Goal: Transaction & Acquisition: Book appointment/travel/reservation

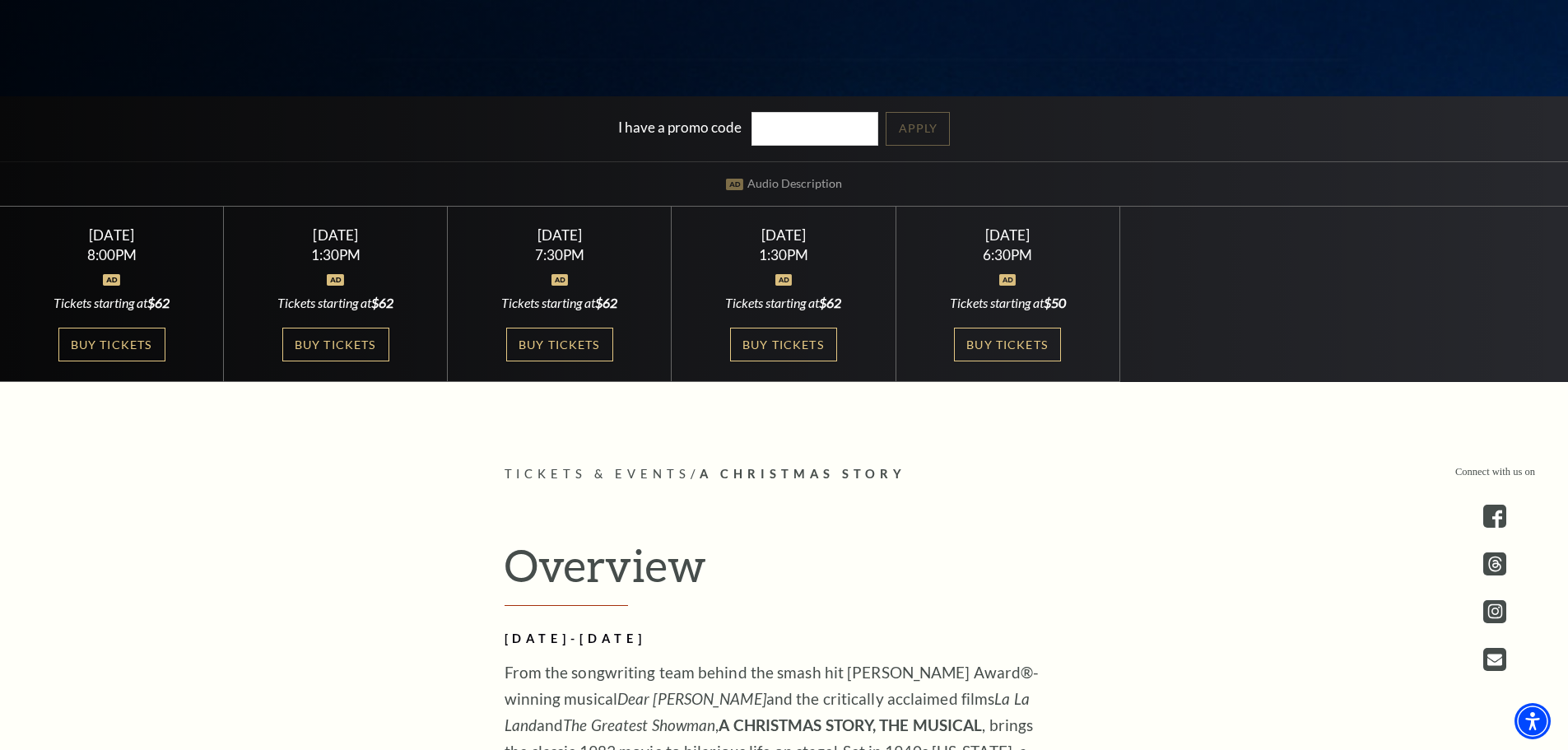
click at [1377, 300] on div "Select a Performance Friday December 5 | 8:00PM Tickets starting at $62 Friday …" at bounding box center [784, 294] width 1568 height 177
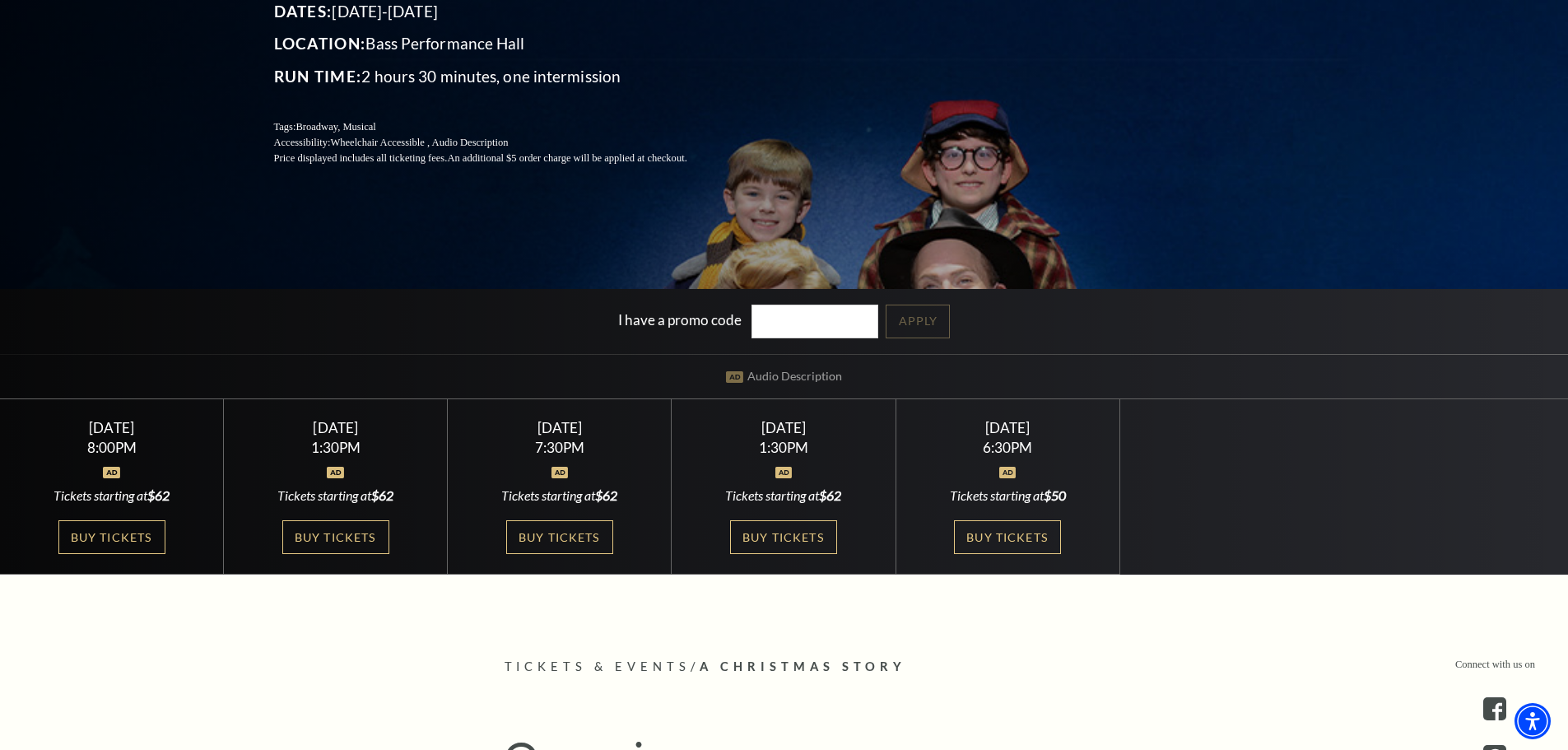
scroll to position [329, 0]
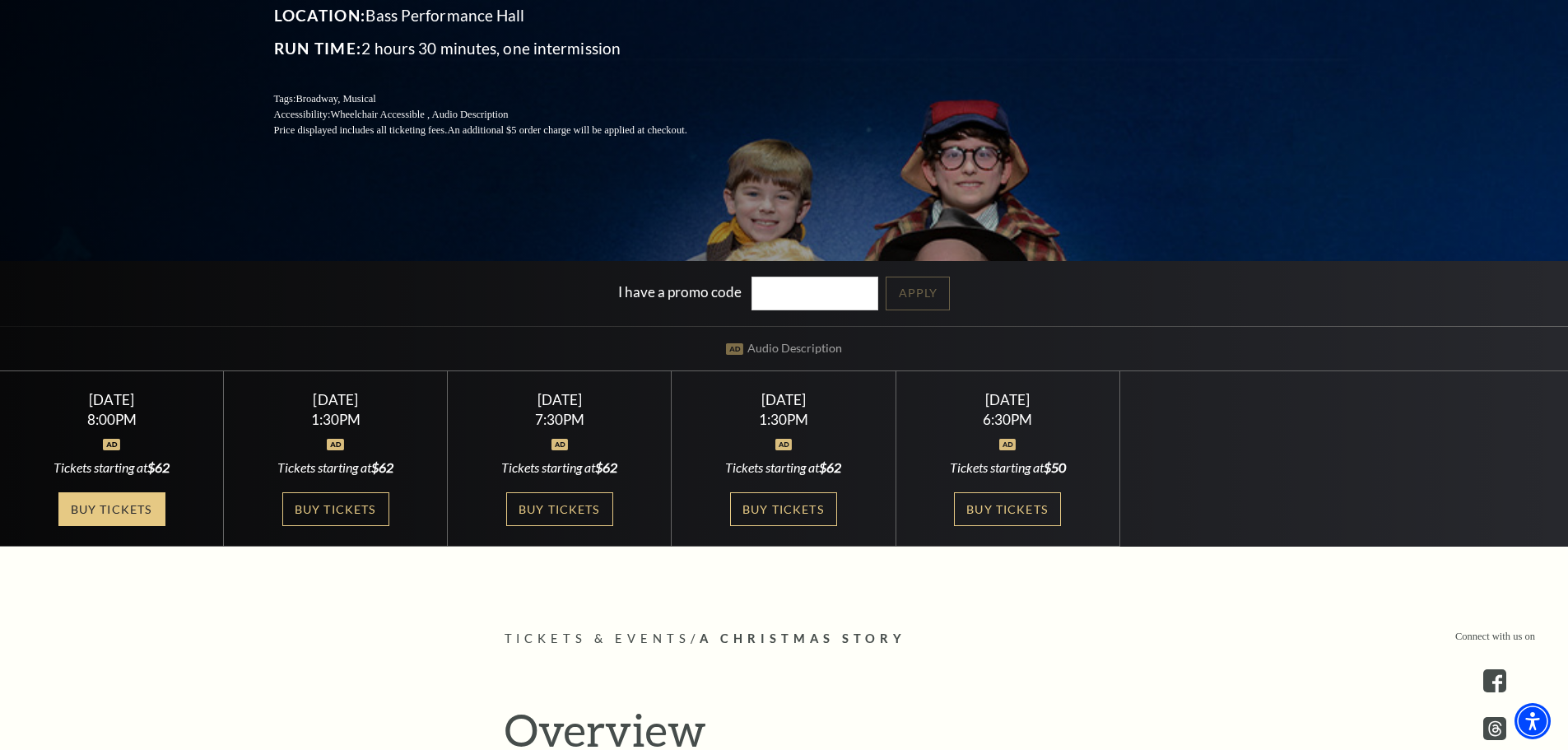
click at [126, 509] on link "Buy Tickets" at bounding box center [111, 509] width 107 height 34
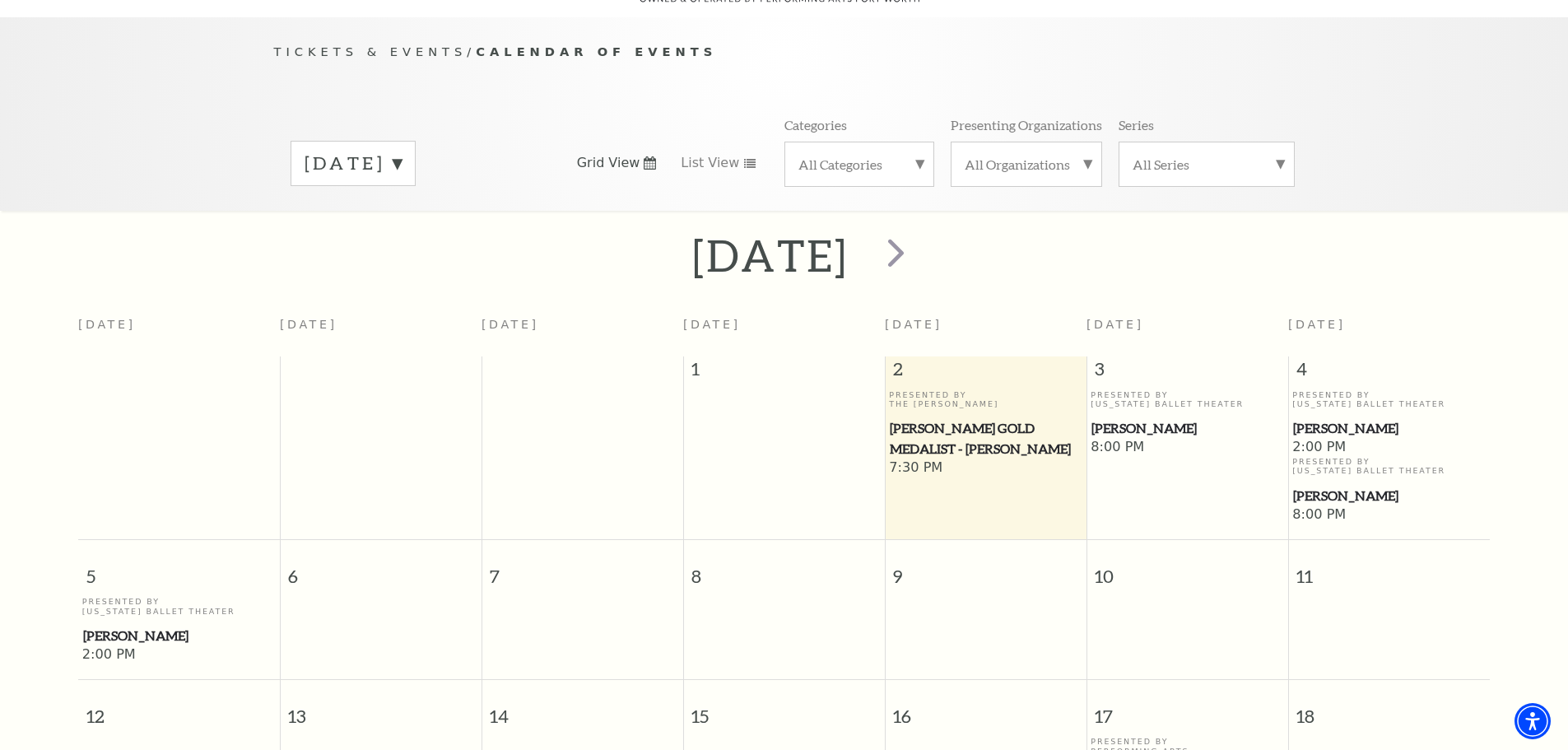
scroll to position [146, 0]
click at [900, 159] on label "All Categories" at bounding box center [860, 167] width 122 height 17
click at [851, 180] on label "Broadway" at bounding box center [860, 194] width 122 height 27
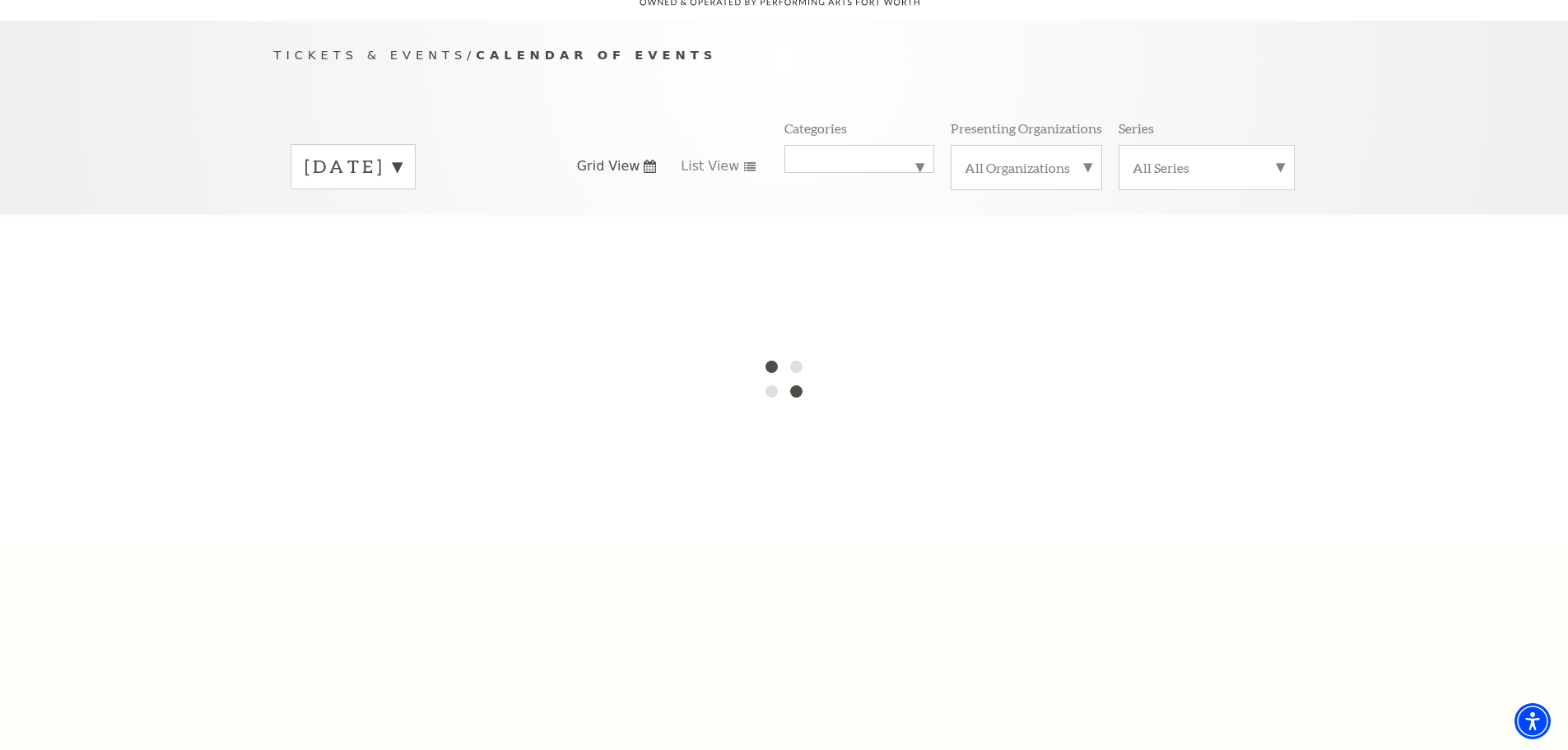
click at [1205, 159] on label "All Series" at bounding box center [1207, 167] width 148 height 17
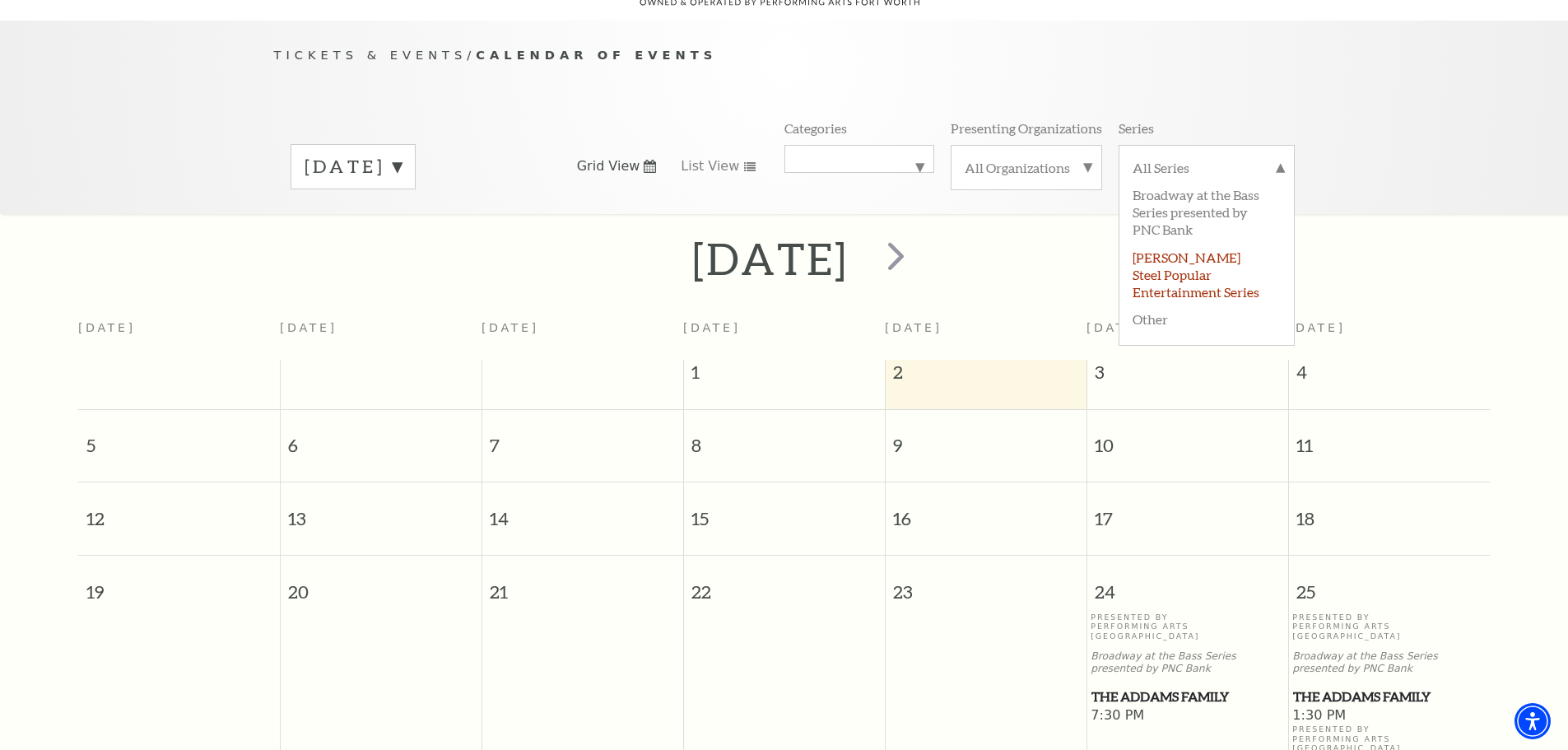
click at [1170, 243] on label "Irwin Steel Popular Entertainment Series" at bounding box center [1207, 273] width 148 height 62
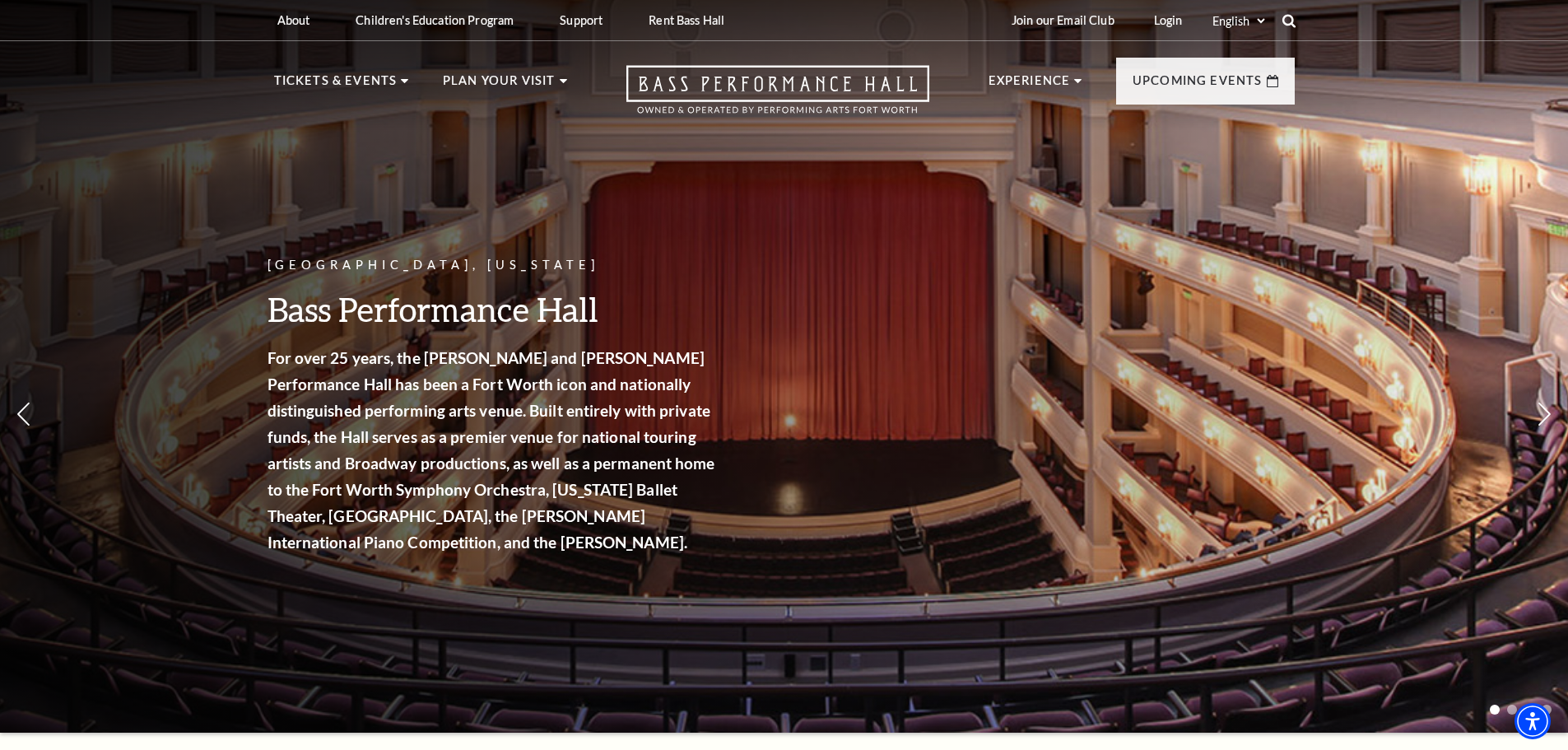
click at [1286, 20] on icon at bounding box center [1289, 21] width 15 height 15
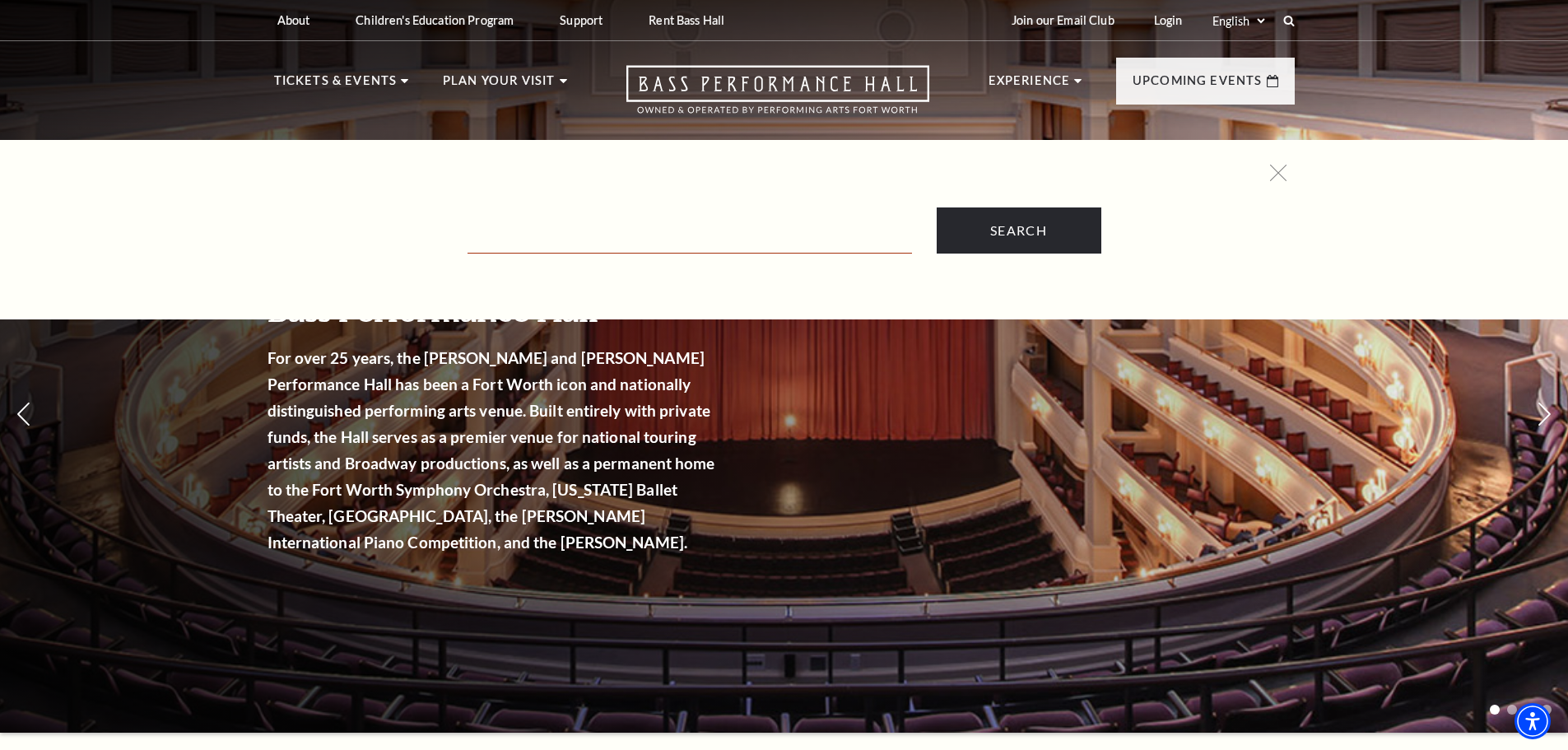
click at [733, 232] on input "Text field" at bounding box center [690, 237] width 445 height 34
type input "back to the future"
click at [937, 207] on input "Search" at bounding box center [1019, 229] width 165 height 46
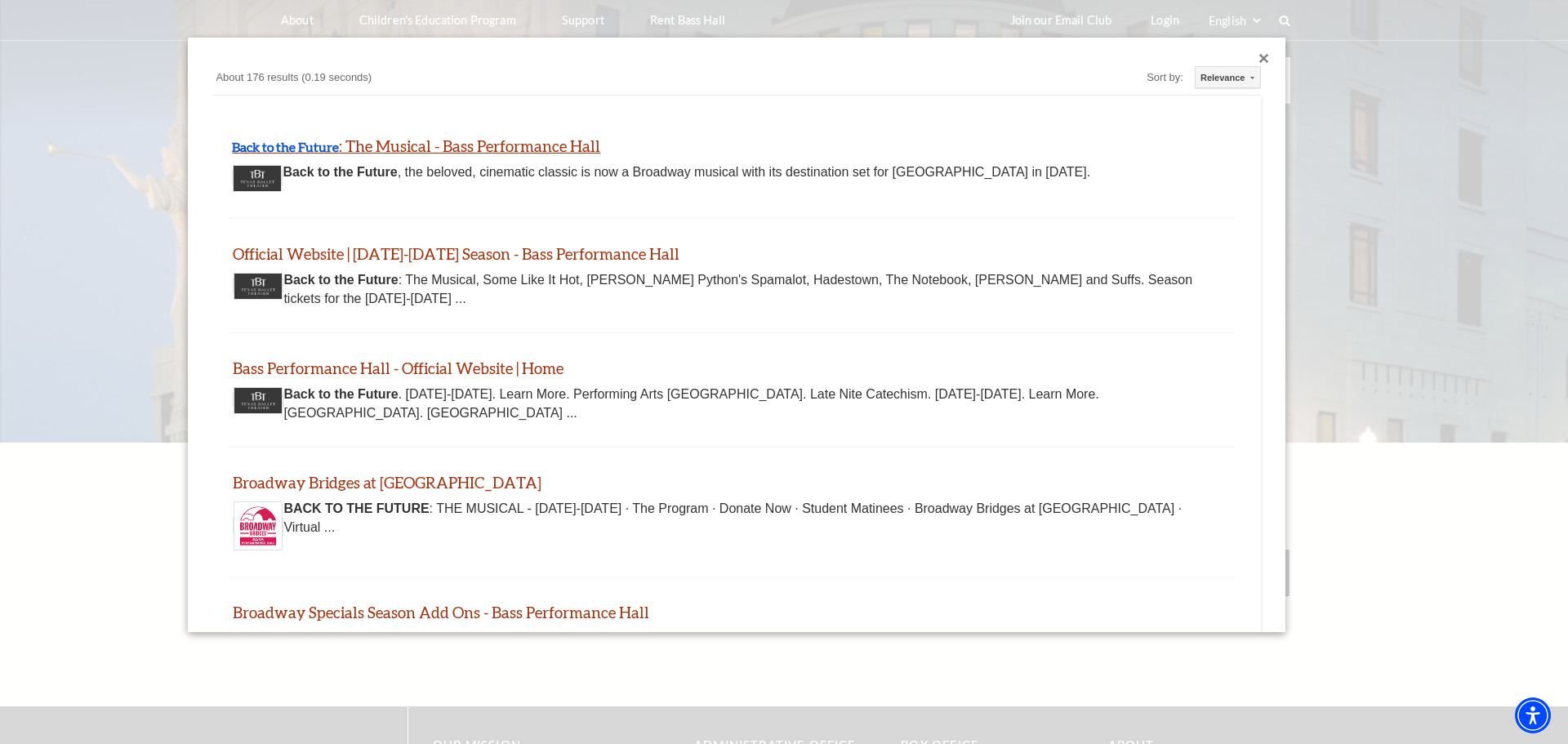
click at [471, 148] on link "Back to the Future : The Musical - Bass Performance Hall" at bounding box center [416, 145] width 368 height 19
click at [1284, 25] on div at bounding box center [784, 483] width 1568 height 966
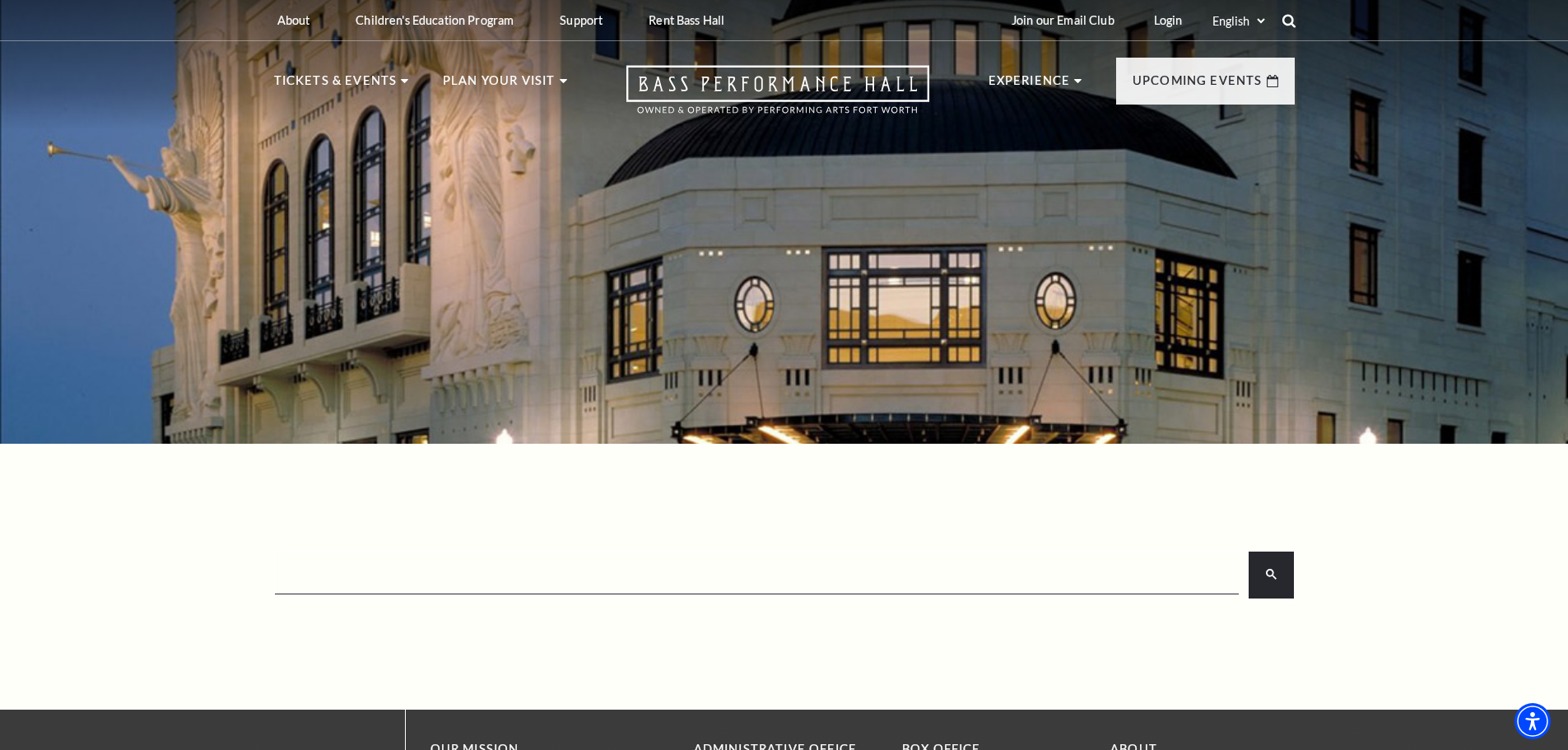
click at [1289, 20] on icon at bounding box center [1289, 21] width 15 height 15
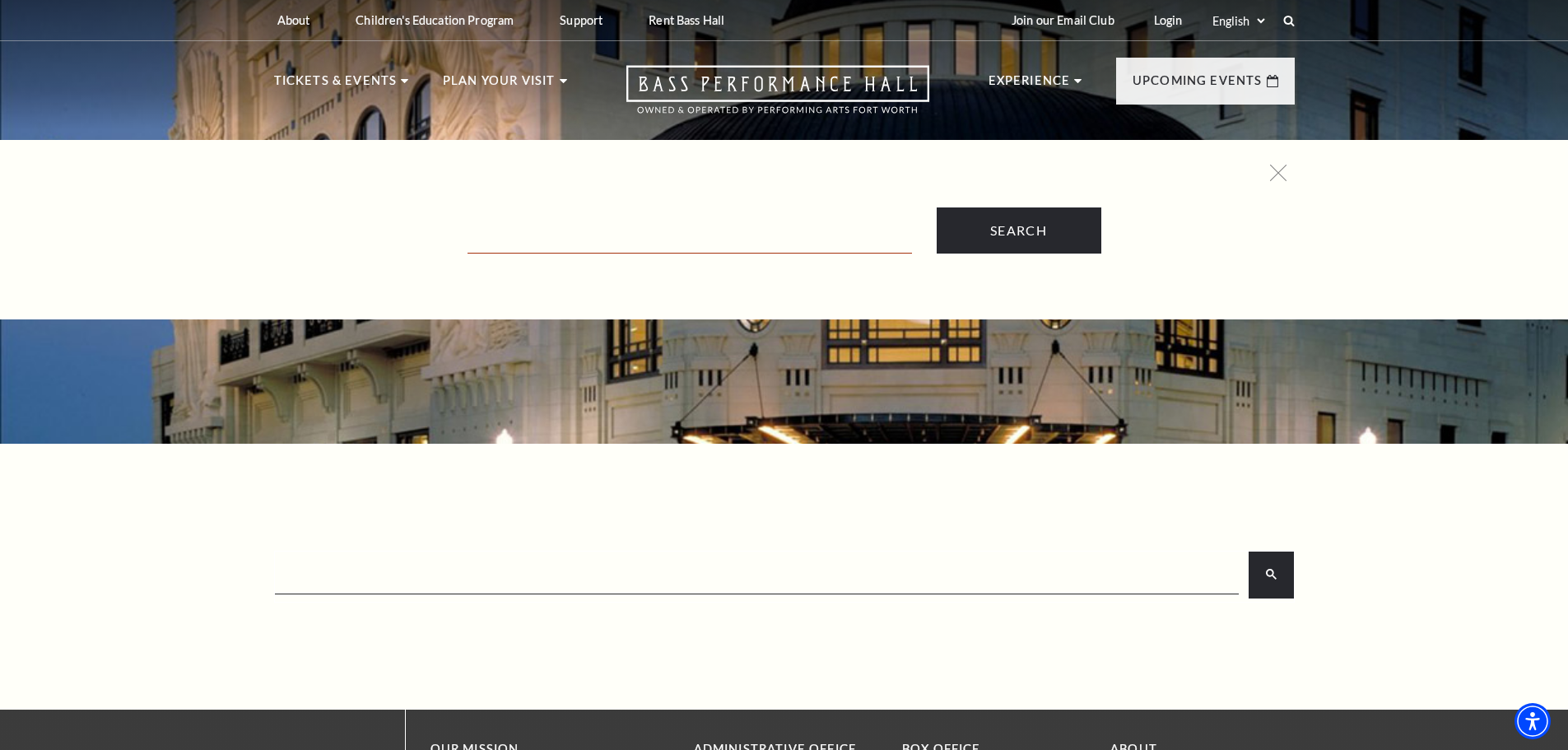
click at [762, 229] on input "Text field" at bounding box center [690, 237] width 445 height 34
click at [937, 207] on input "Search" at bounding box center [1019, 229] width 165 height 46
drag, startPoint x: 630, startPoint y: 237, endPoint x: 429, endPoint y: 233, distance: 201.0
click at [429, 233] on form "the notebook Search" at bounding box center [784, 229] width 1004 height 46
type input "hadestown"
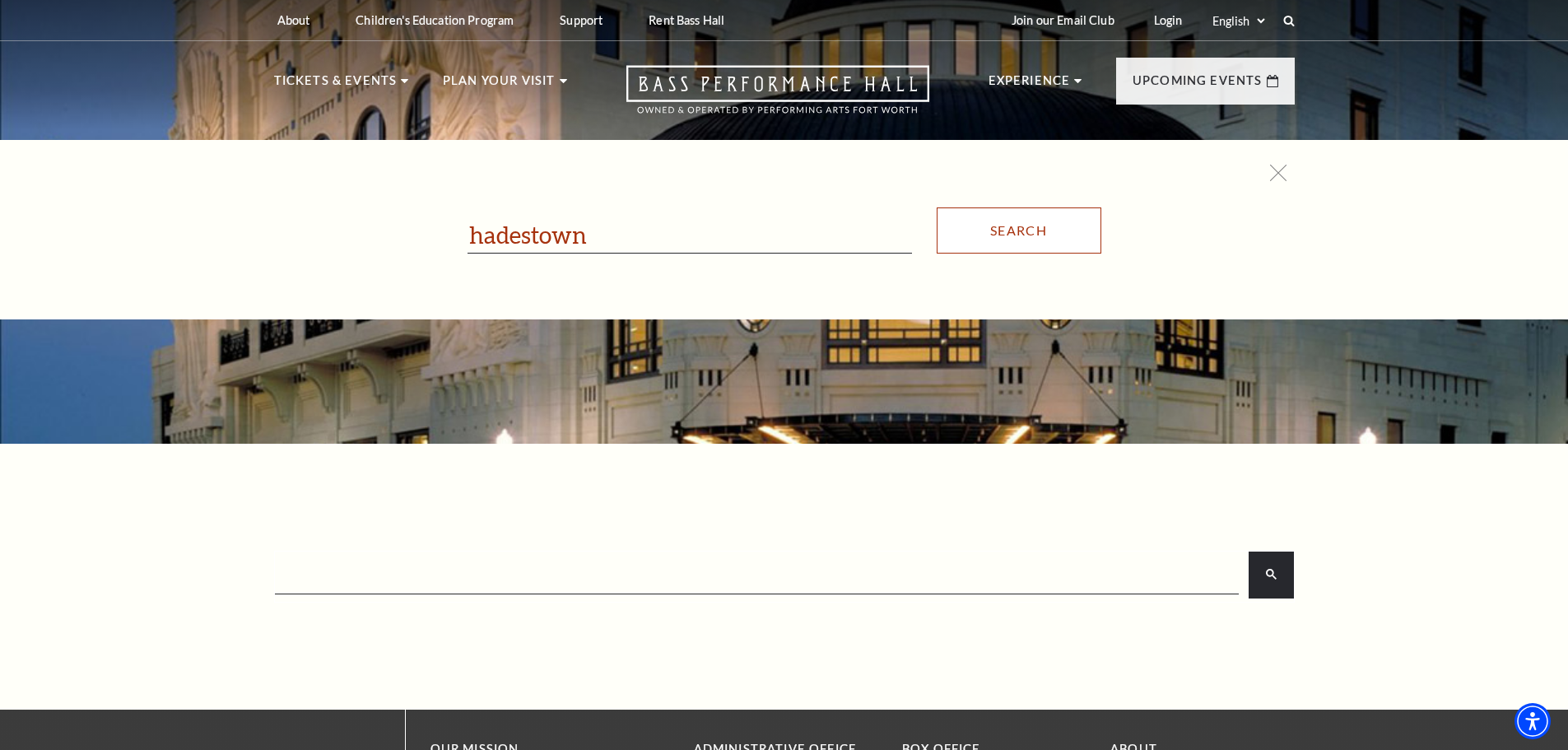
click at [981, 228] on input "Search" at bounding box center [1019, 229] width 165 height 46
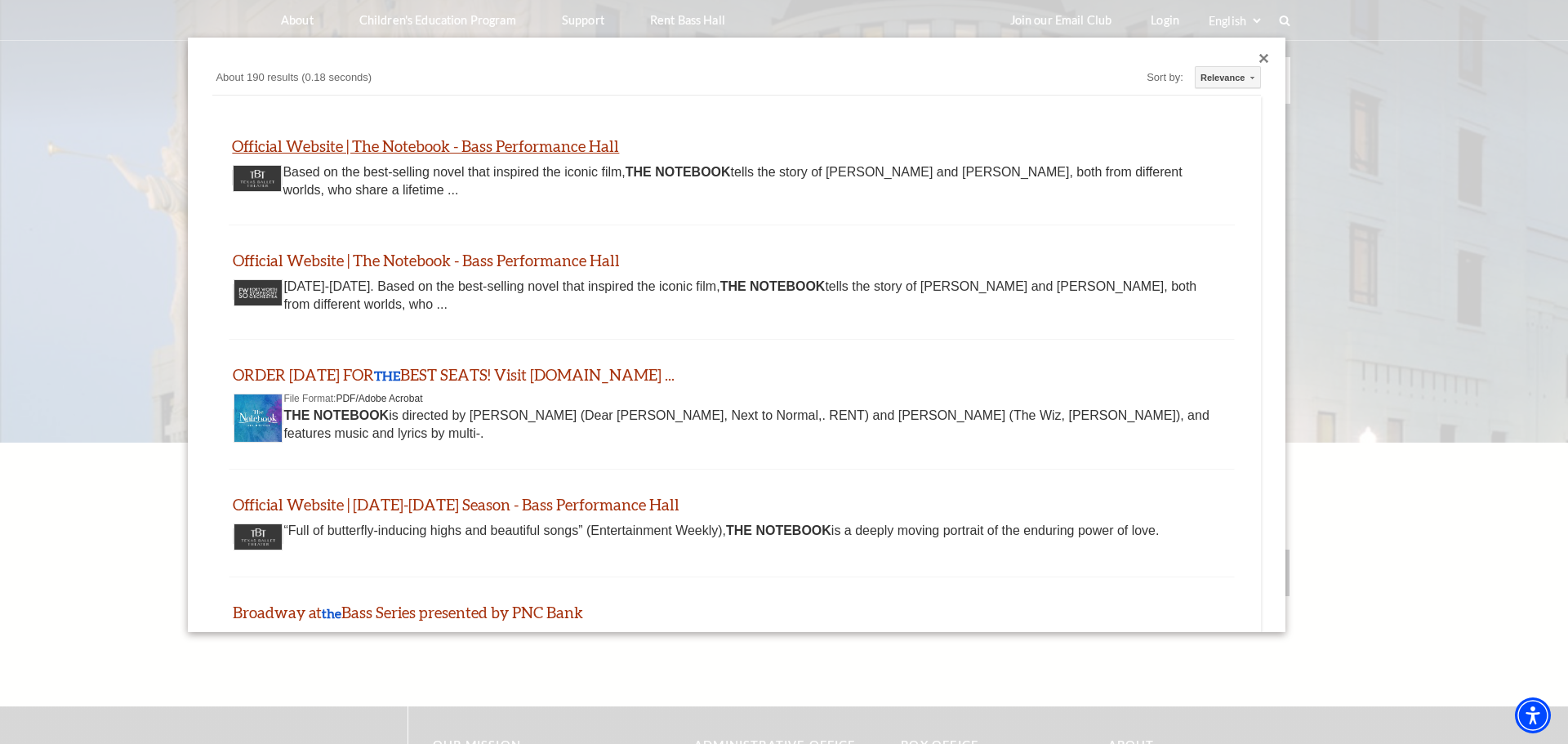
click at [503, 150] on link "Official Website | The Notebook - Bass Performance Hall" at bounding box center [425, 145] width 387 height 19
click at [1285, 17] on div at bounding box center [784, 483] width 1568 height 966
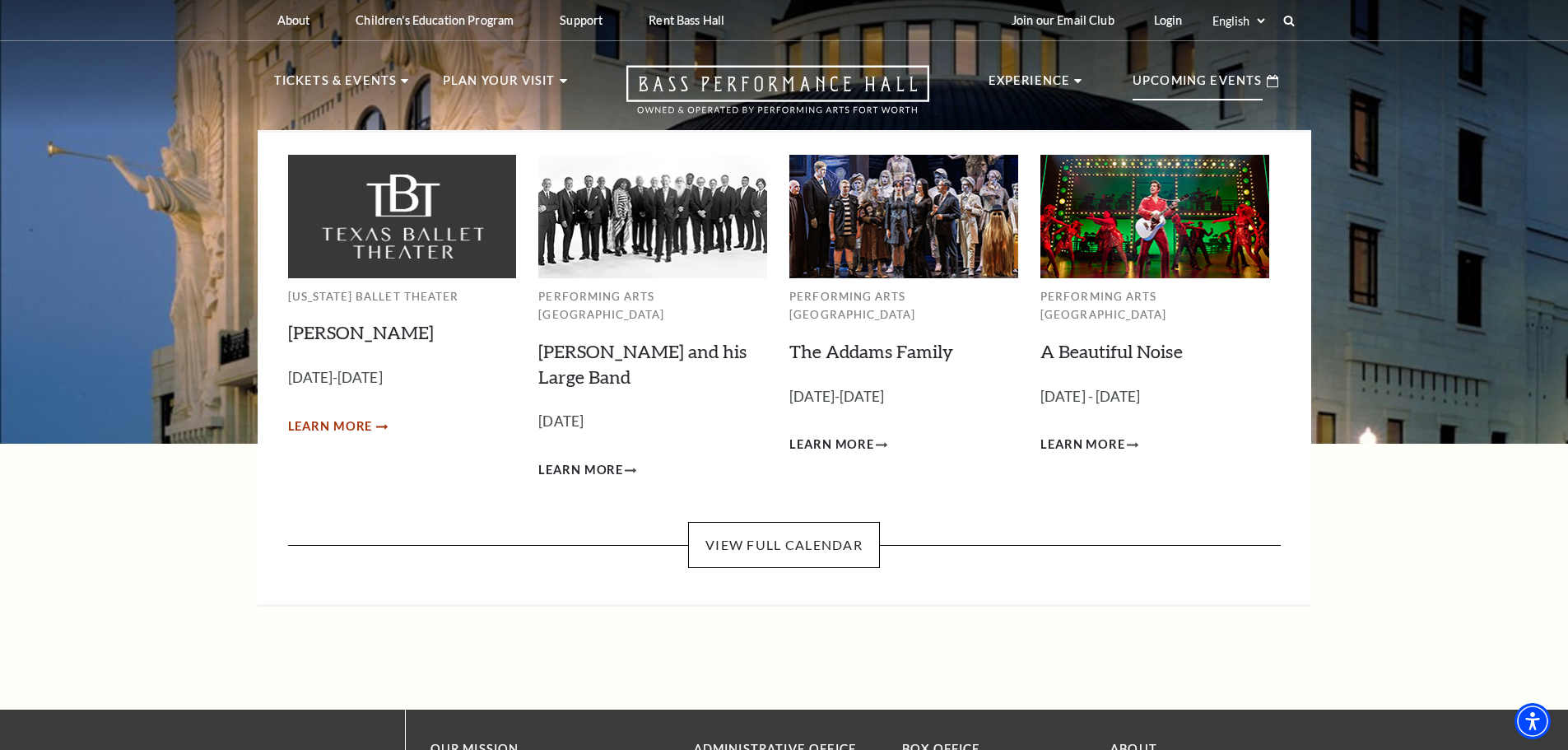
click at [333, 421] on span "Learn More" at bounding box center [330, 427] width 85 height 21
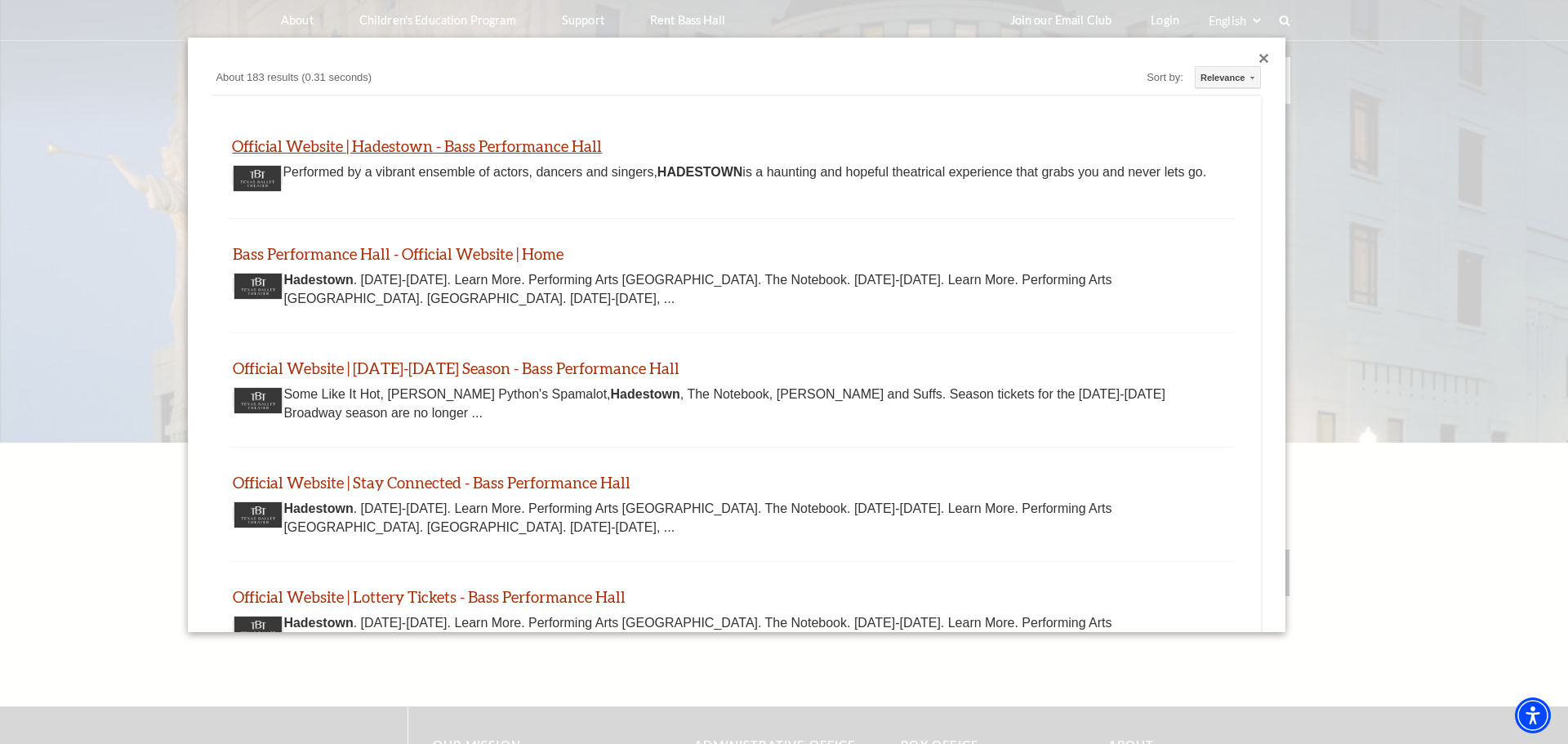
click at [499, 141] on link "Official Website | Hadestown - Bass Performance Hall" at bounding box center [417, 145] width 370 height 19
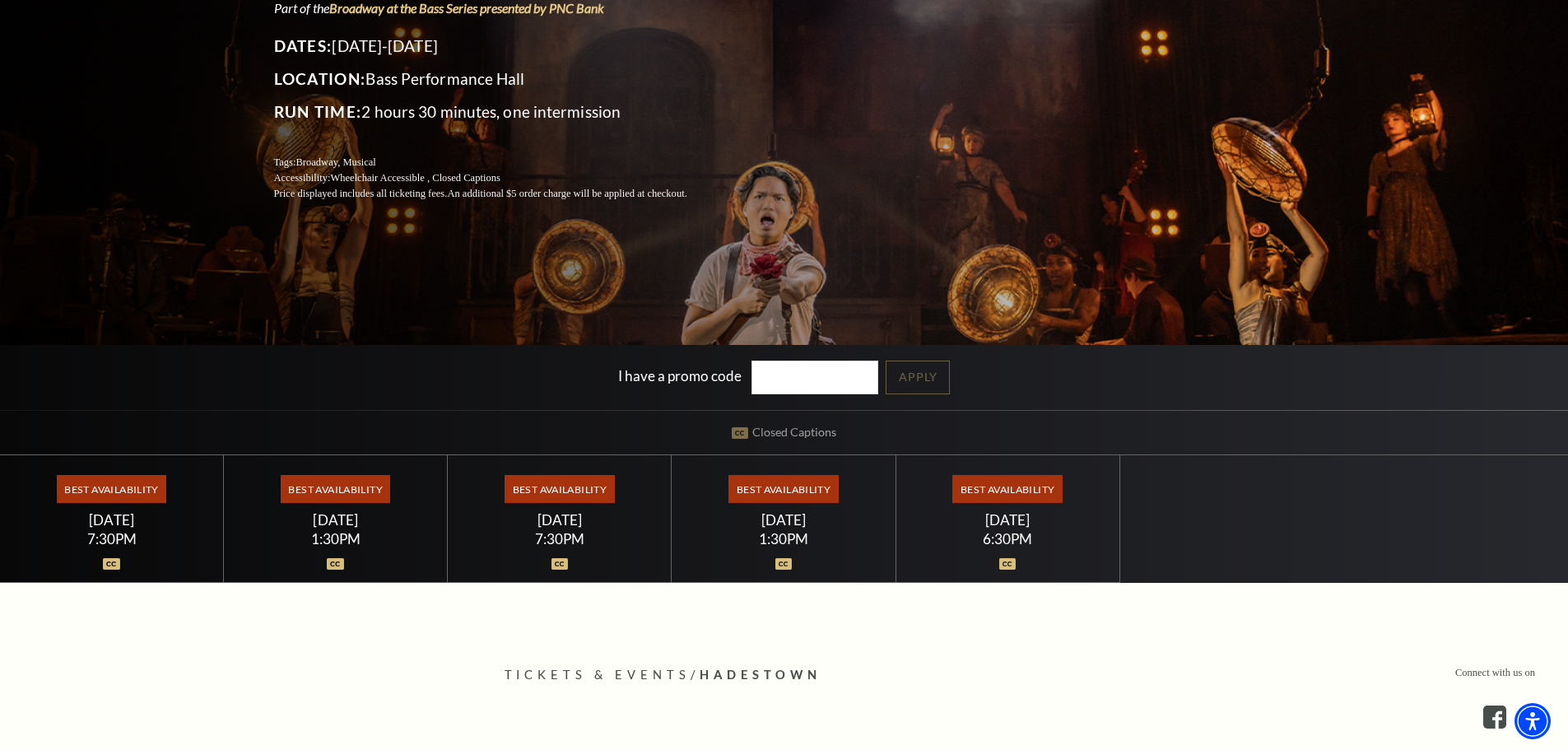
scroll to position [247, 0]
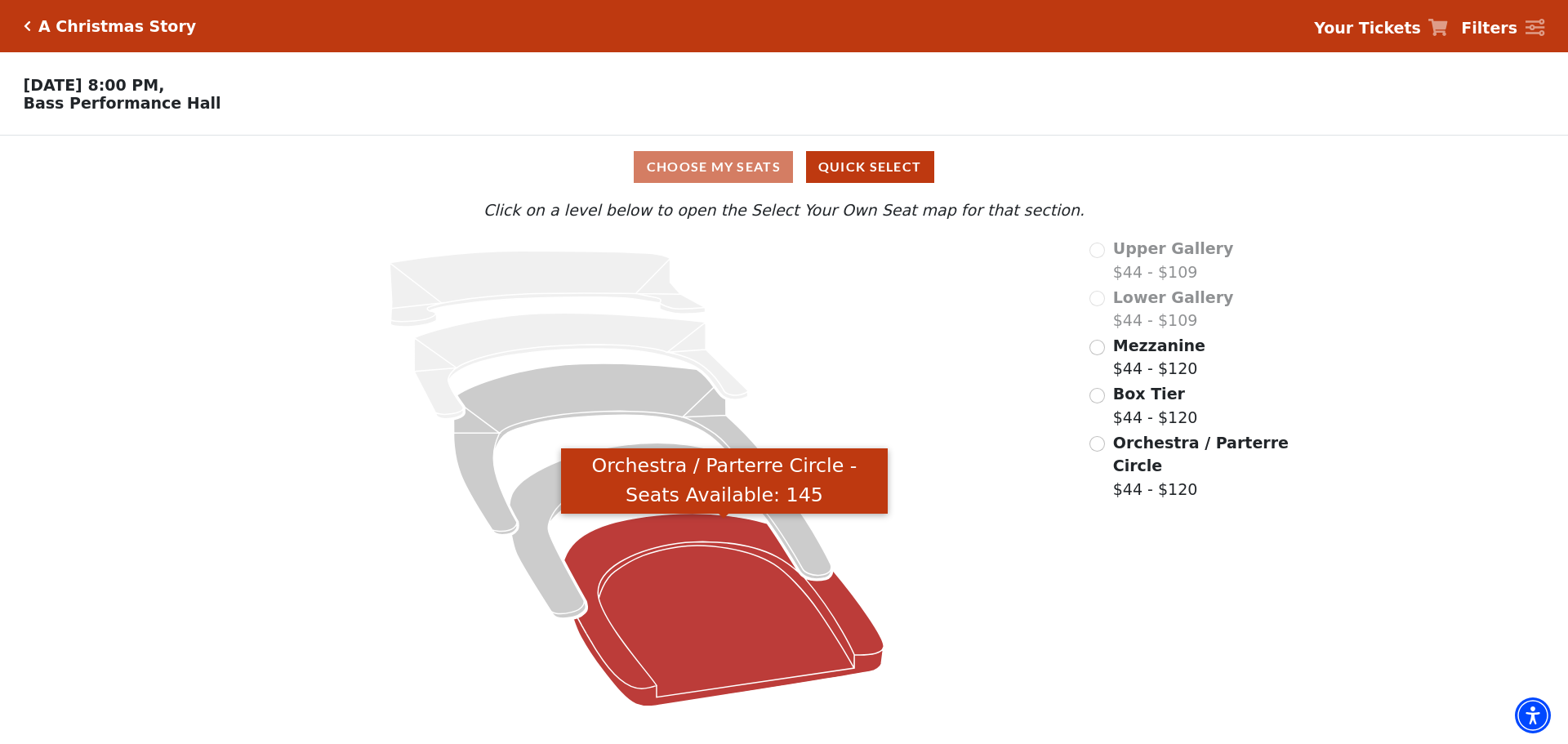
click at [696, 599] on icon "Orchestra / Parterre Circle - Seats Available: 145" at bounding box center [725, 610] width 320 height 193
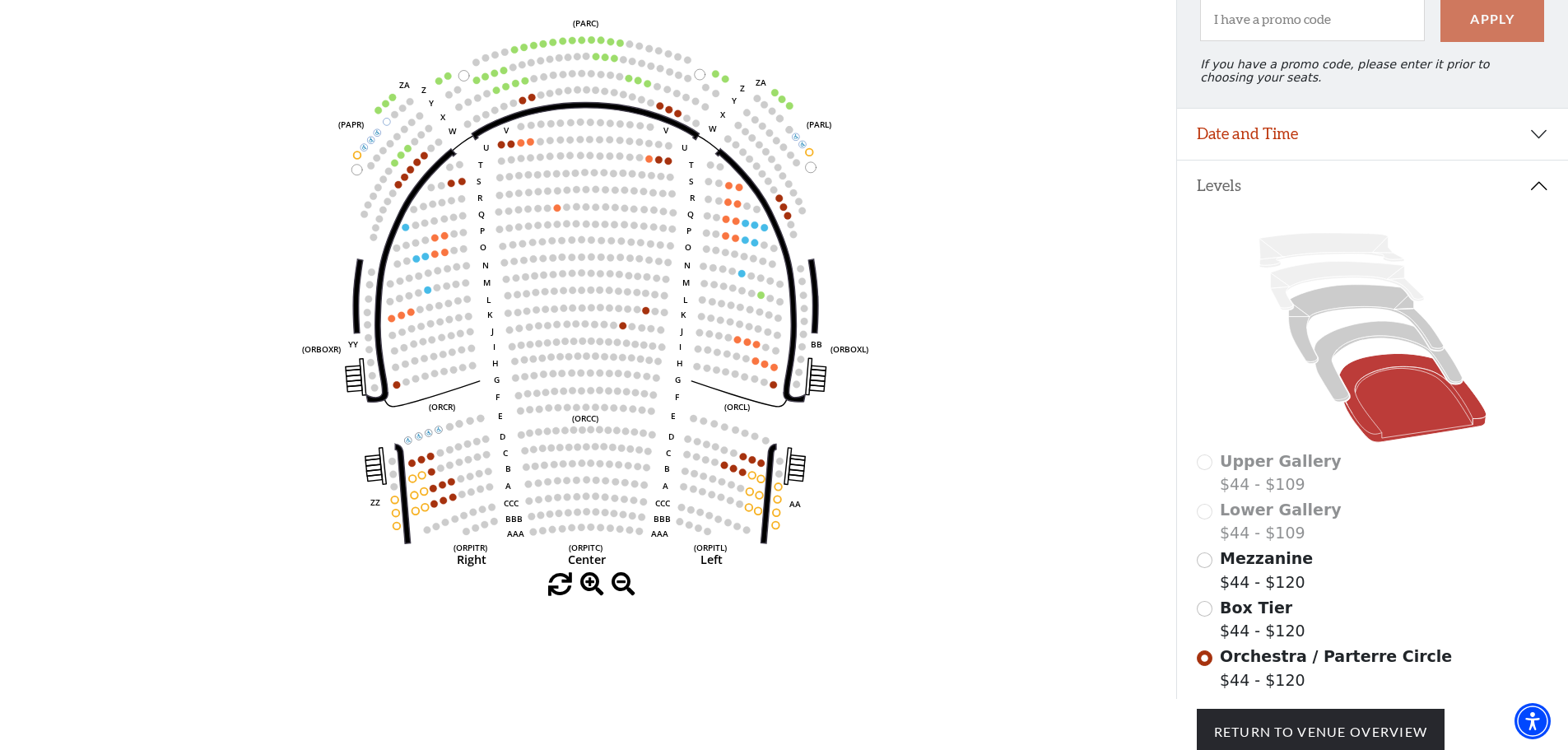
scroll to position [159, 0]
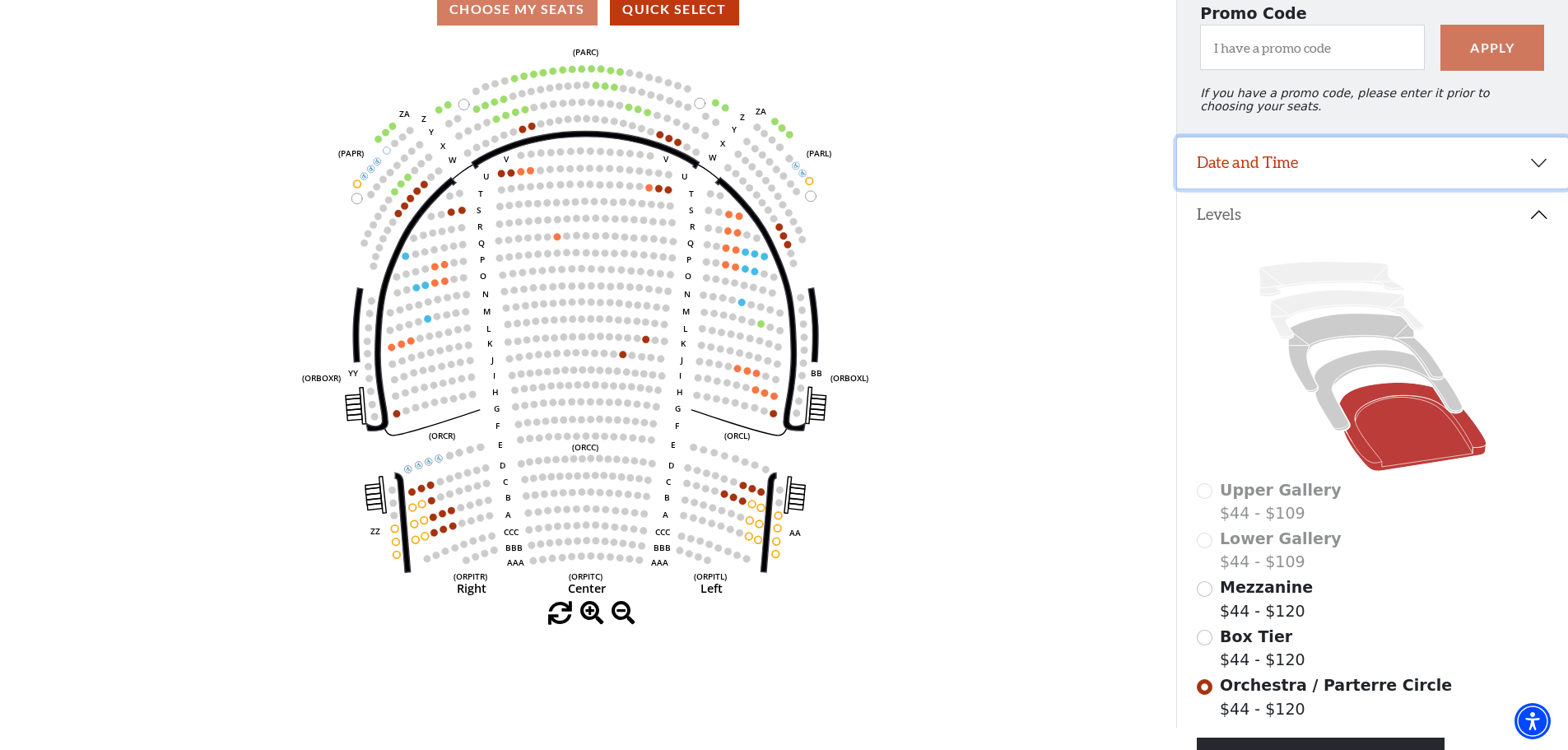
click at [1543, 174] on button "Date and Time" at bounding box center [1373, 162] width 391 height 51
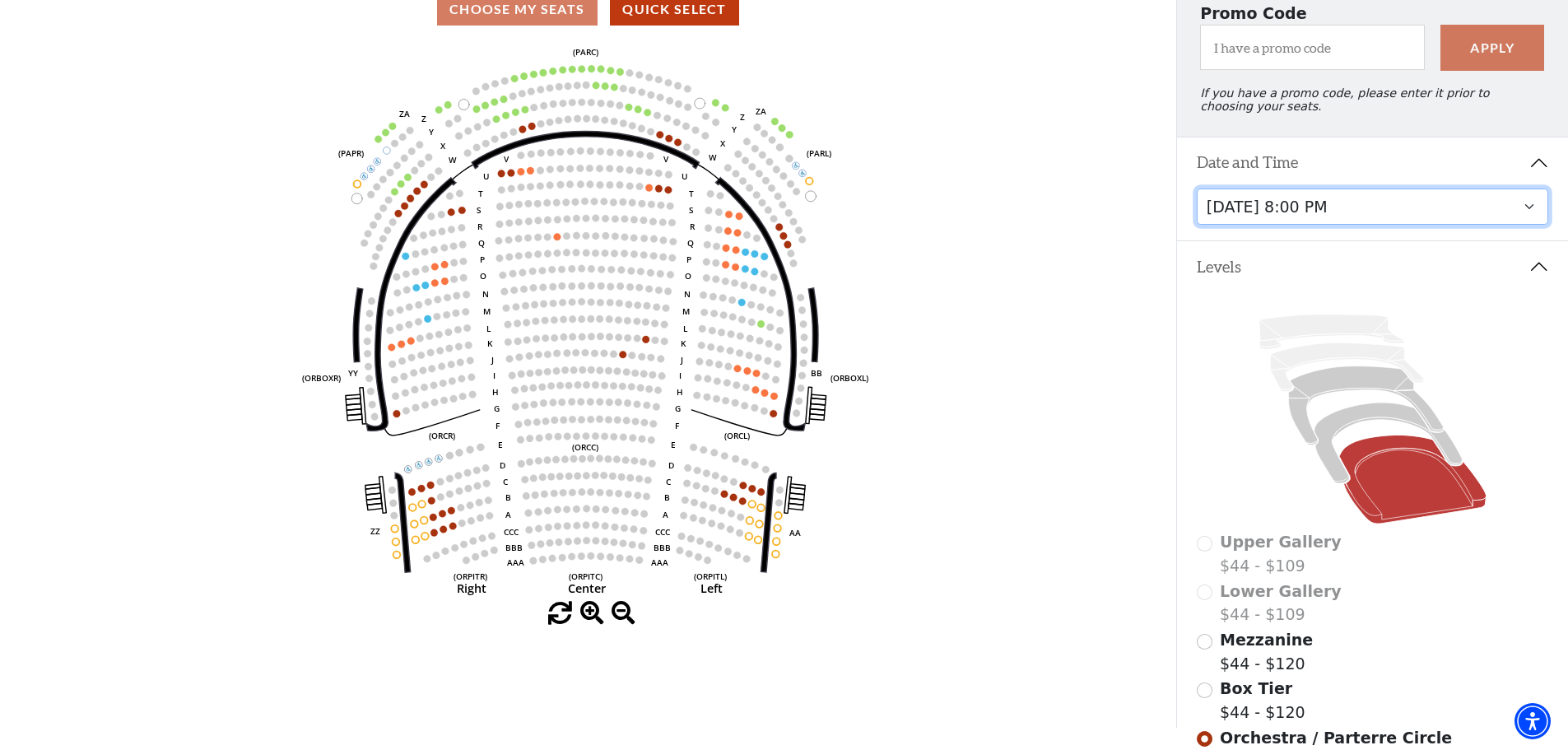
click at [1528, 220] on select "Friday, December 5 at 8:00 PM Saturday, December 6 at 1:30 PM Saturday, Decembe…" at bounding box center [1373, 206] width 352 height 37
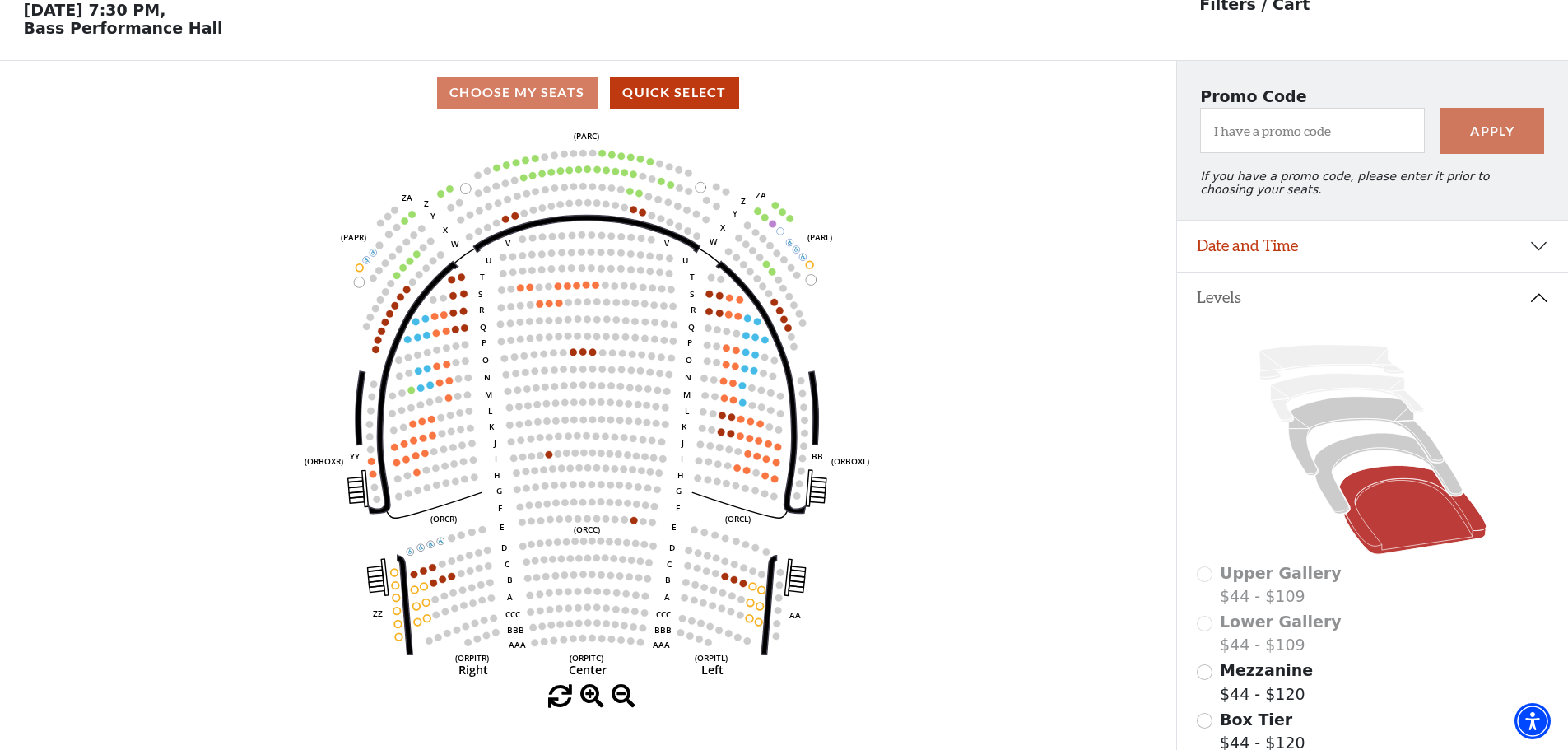
scroll to position [76, 0]
click at [1543, 252] on button "Date and Time" at bounding box center [1373, 245] width 391 height 51
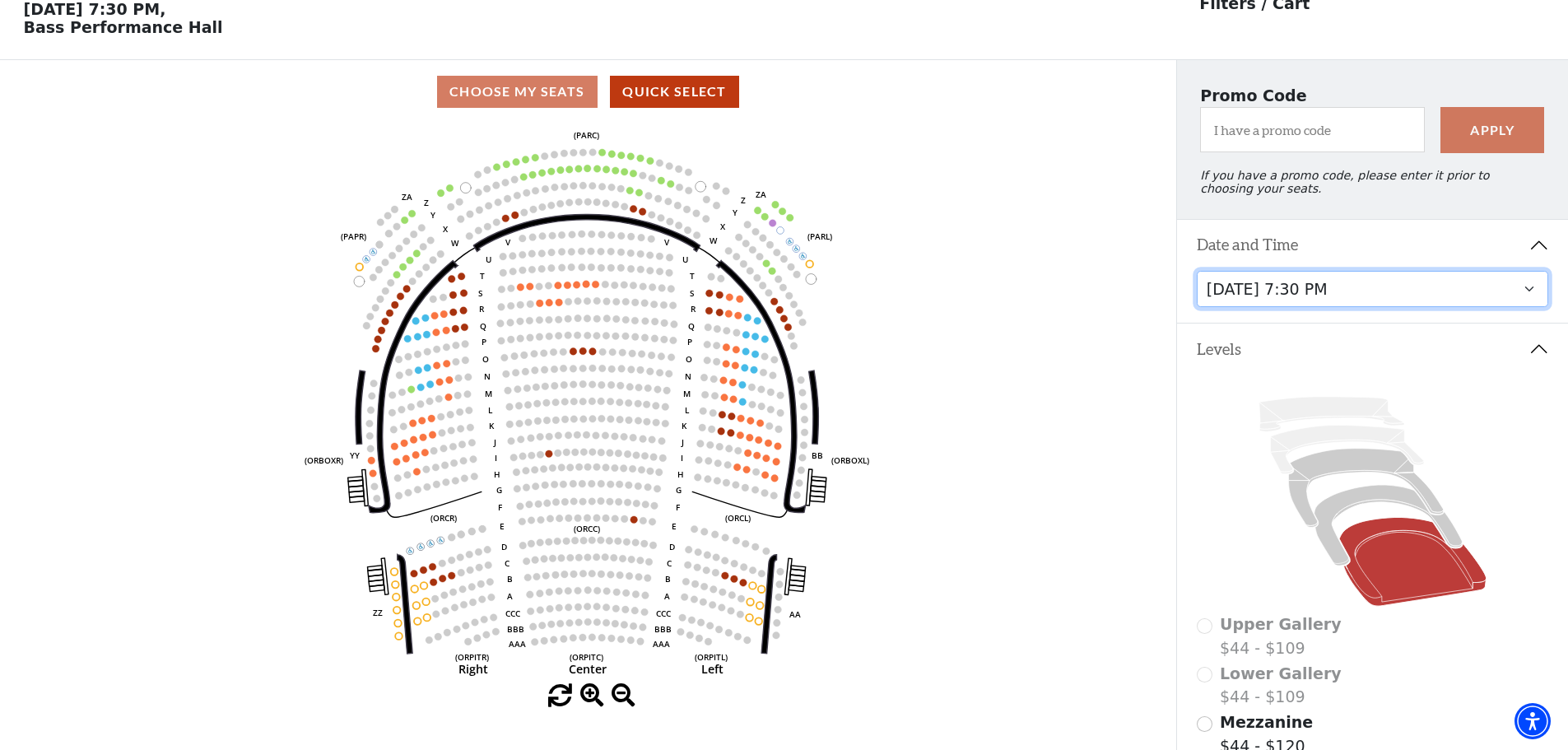
click at [1467, 296] on select "Friday, December 5 at 8:00 PM Saturday, December 6 at 1:30 PM Saturday, Decembe…" at bounding box center [1373, 289] width 352 height 37
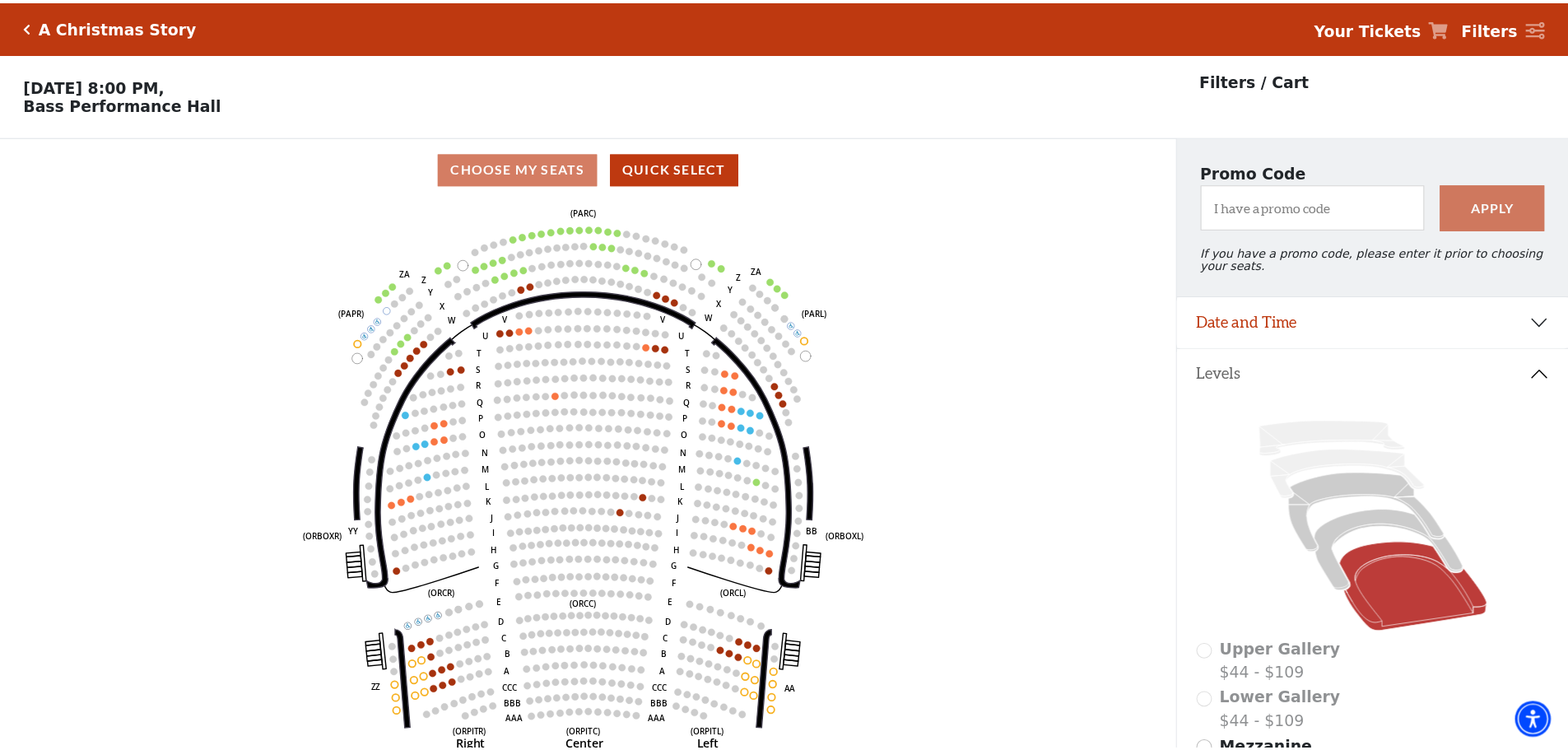
scroll to position [76, 0]
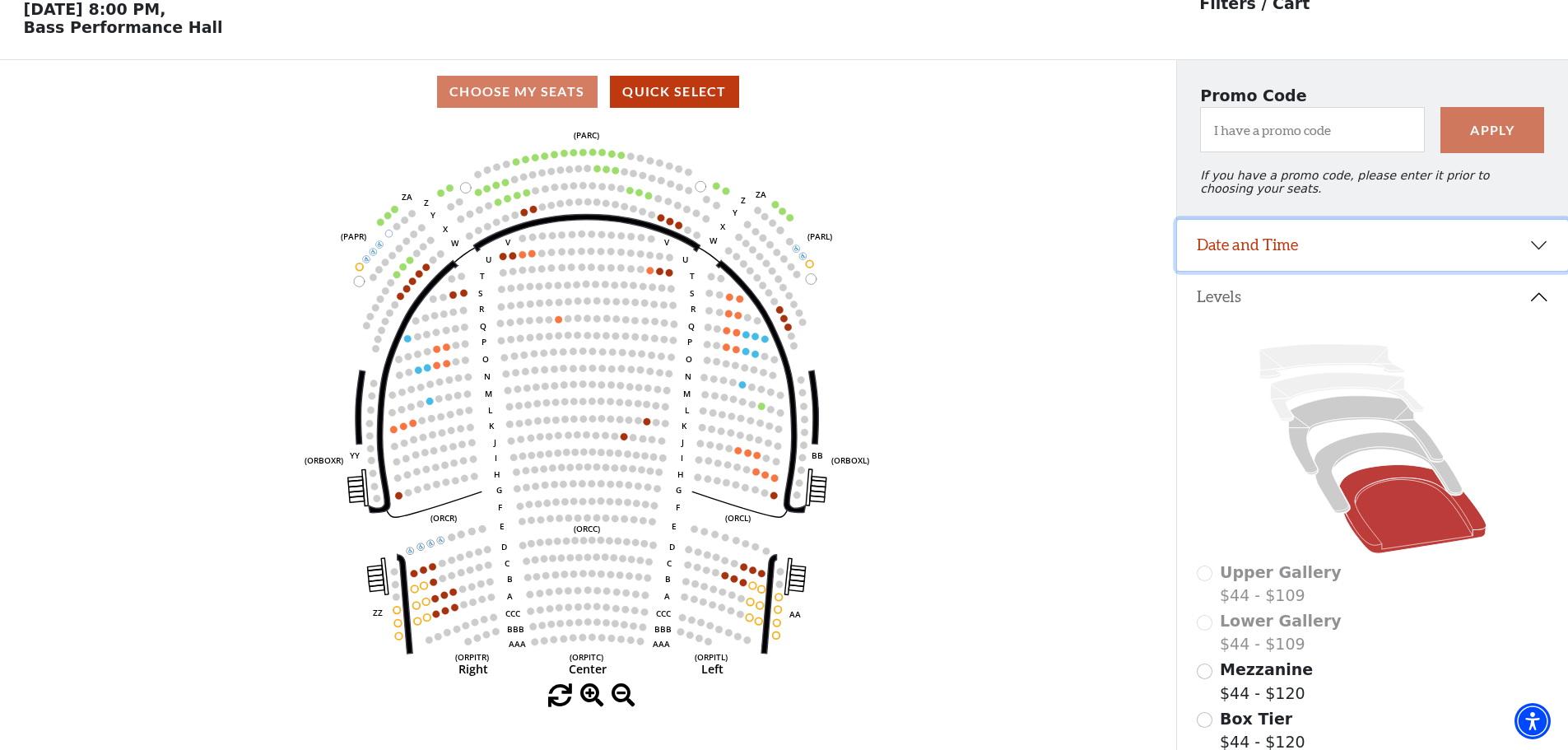
click at [1535, 257] on button "Date and Time" at bounding box center [1373, 245] width 391 height 51
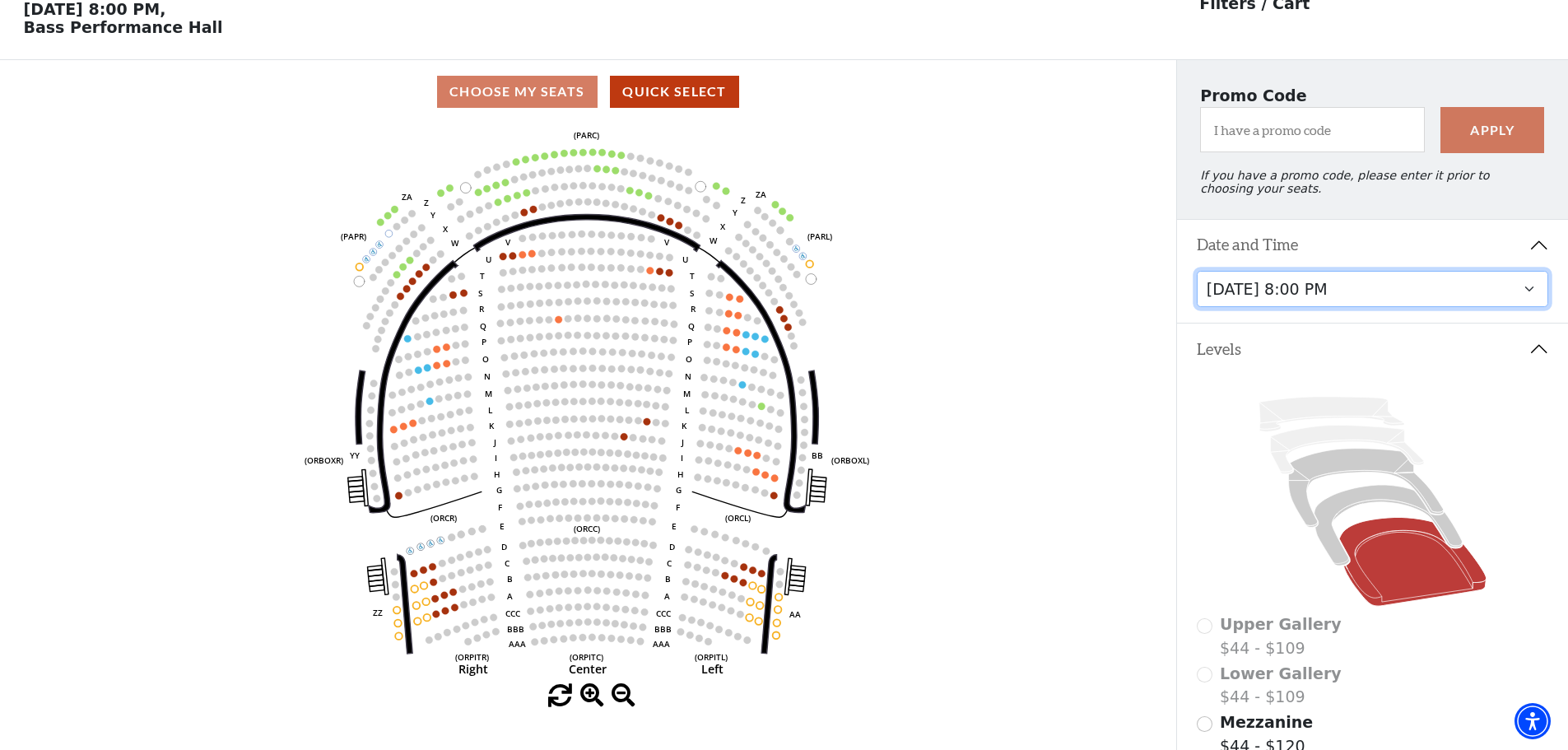
click at [1446, 295] on select "Friday, December 5 at 8:00 PM Saturday, December 6 at 1:30 PM Saturday, Decembe…" at bounding box center [1373, 289] width 352 height 37
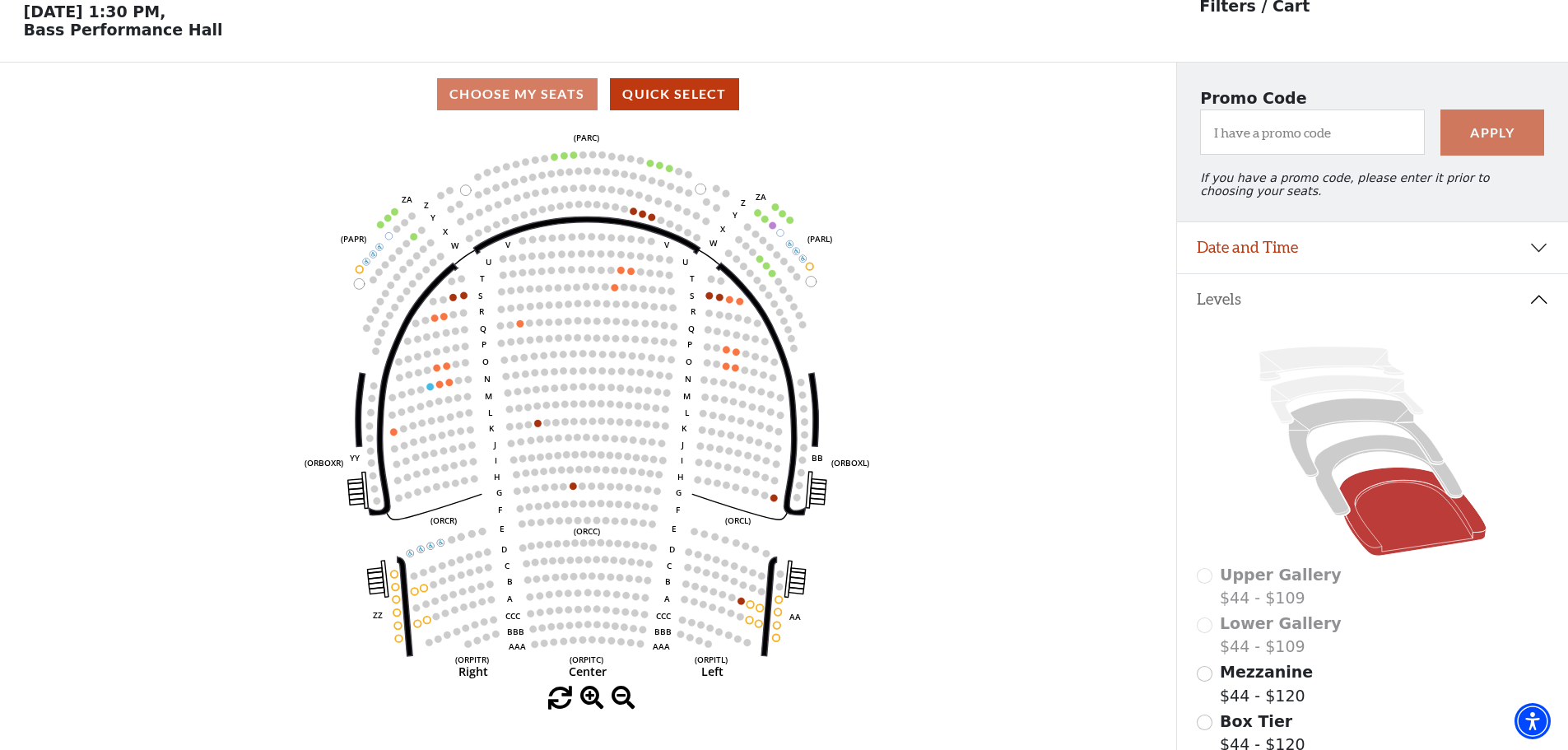
scroll to position [76, 0]
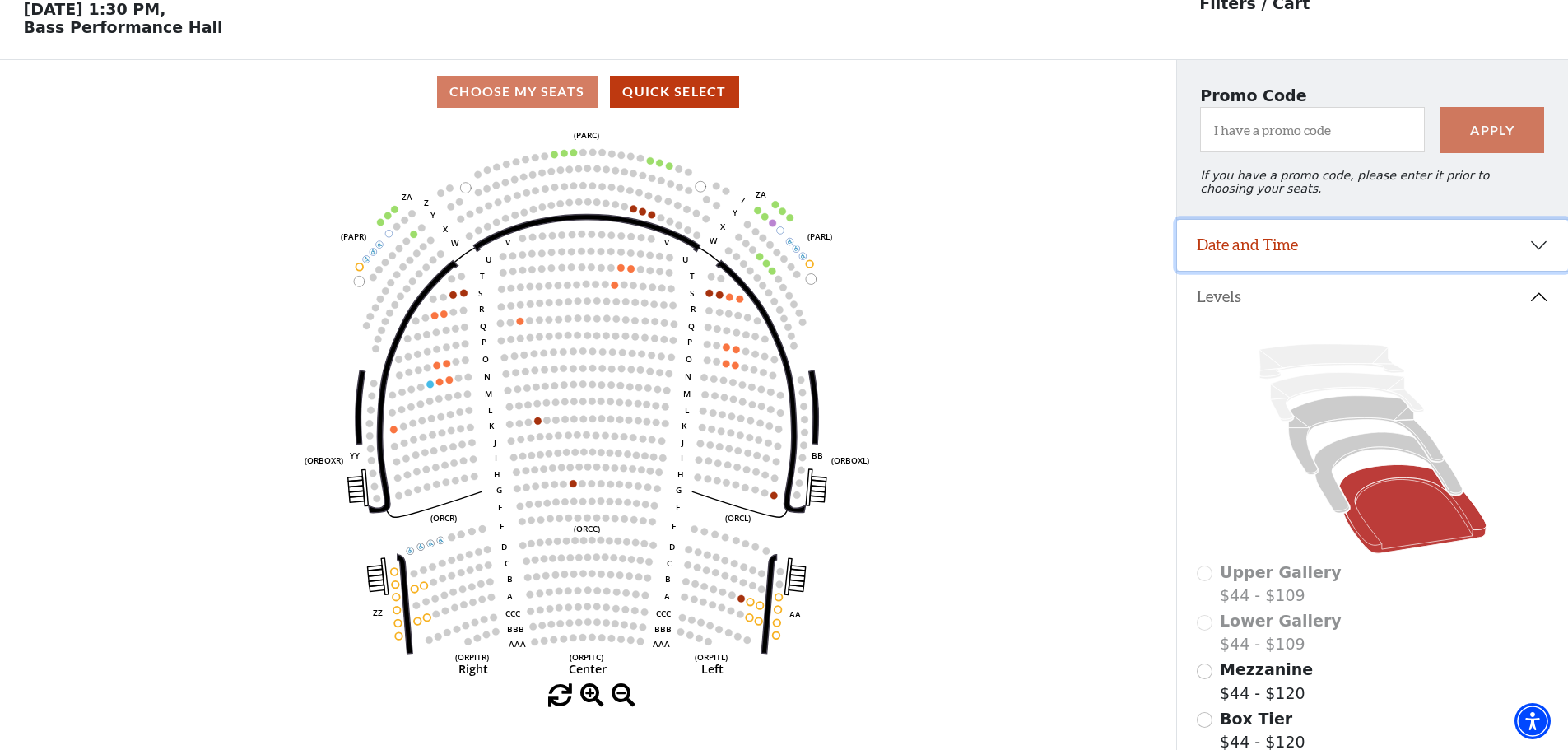
click at [1539, 255] on button "Date and Time" at bounding box center [1373, 245] width 391 height 51
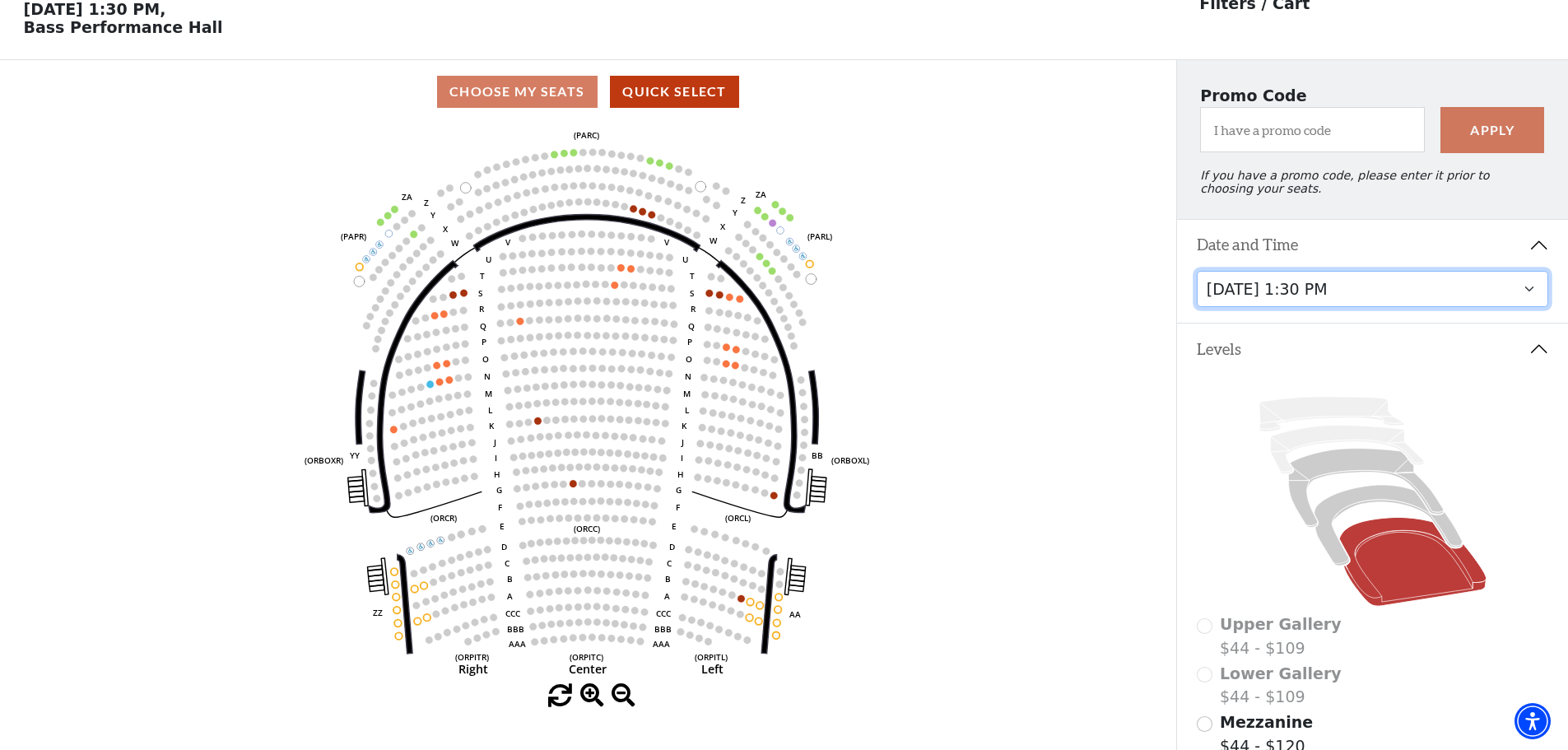
click at [1454, 303] on select "Friday, December 5 at 8:00 PM Saturday, December 6 at 1:30 PM Saturday, Decembe…" at bounding box center [1373, 289] width 352 height 37
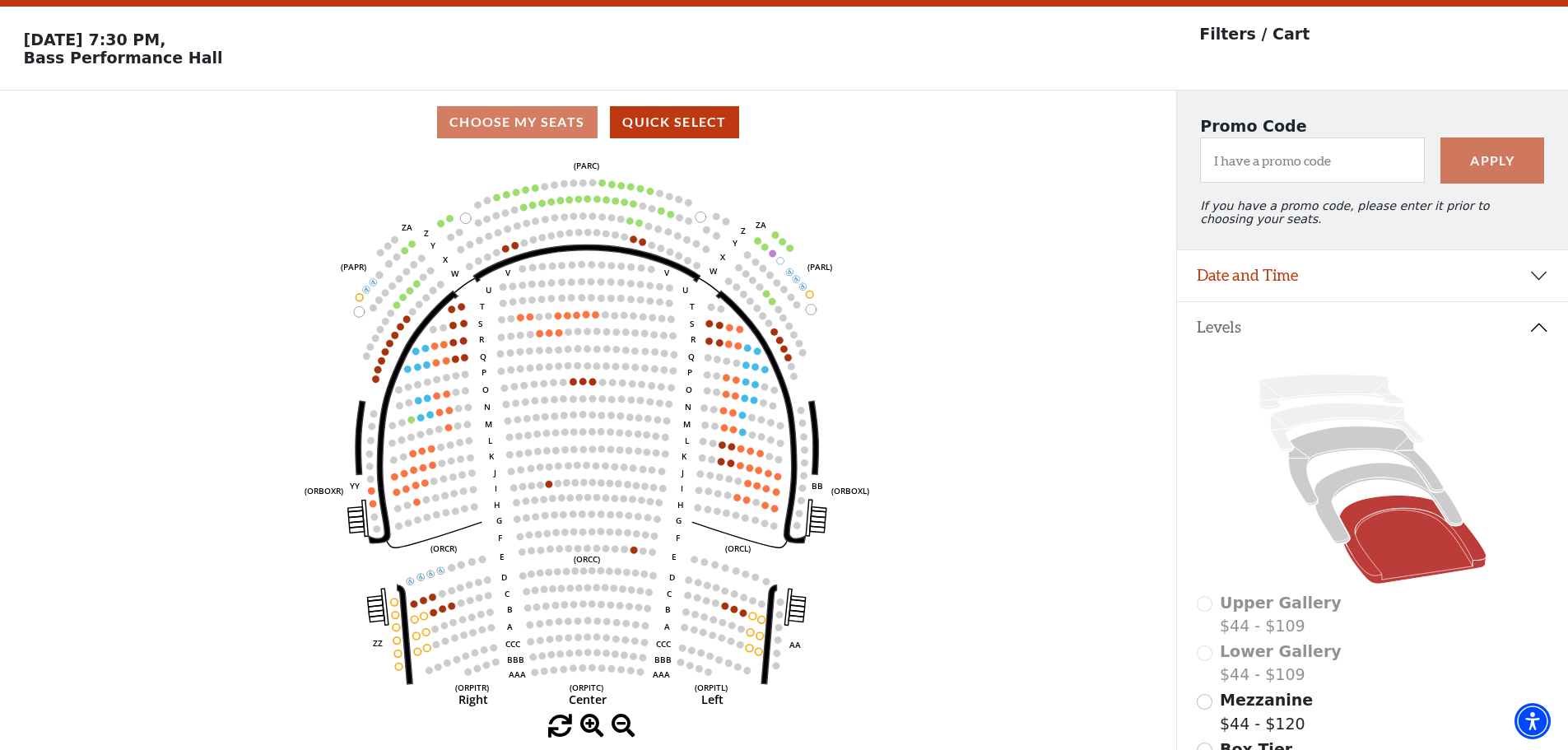
scroll to position [76, 0]
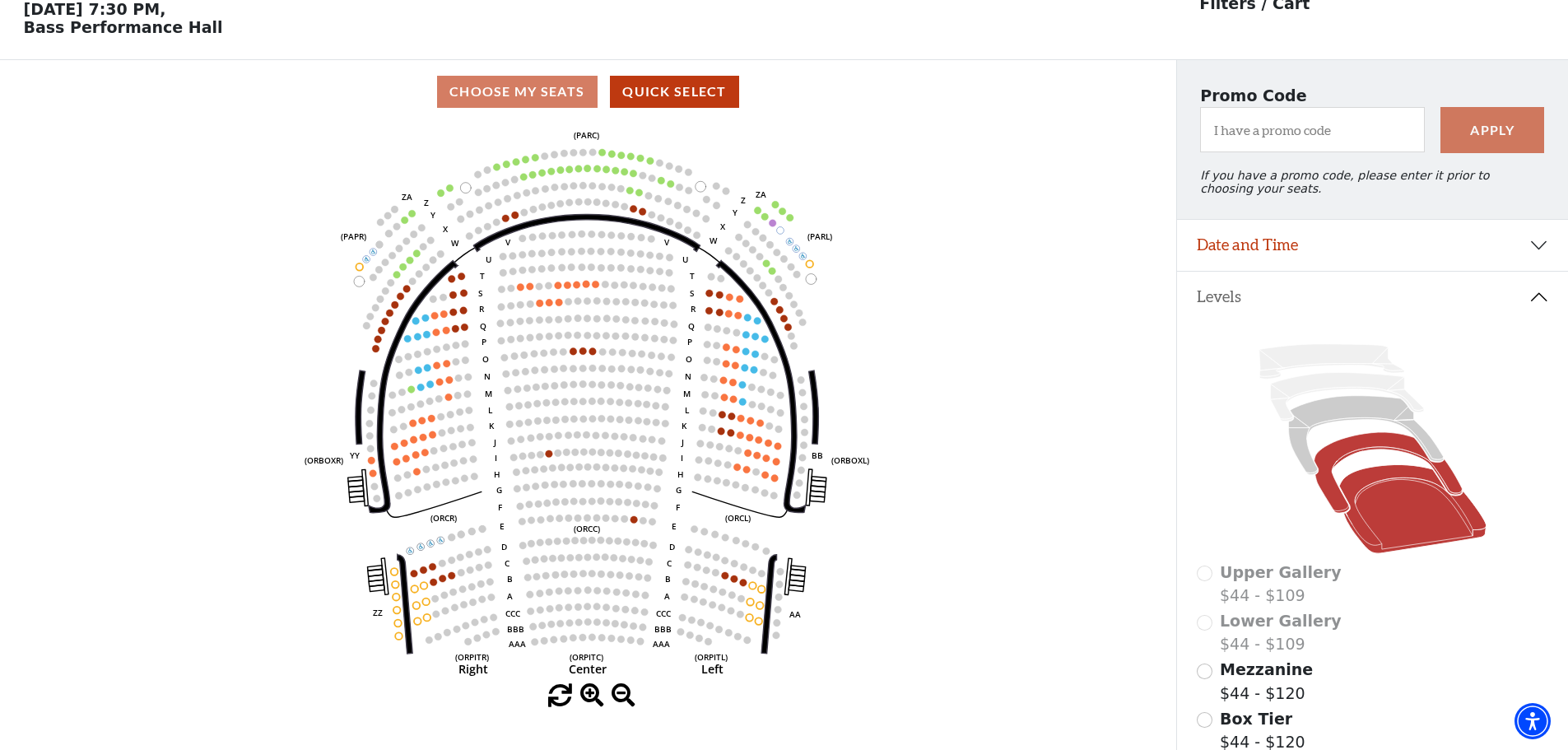
click at [1332, 503] on icon at bounding box center [1388, 473] width 148 height 81
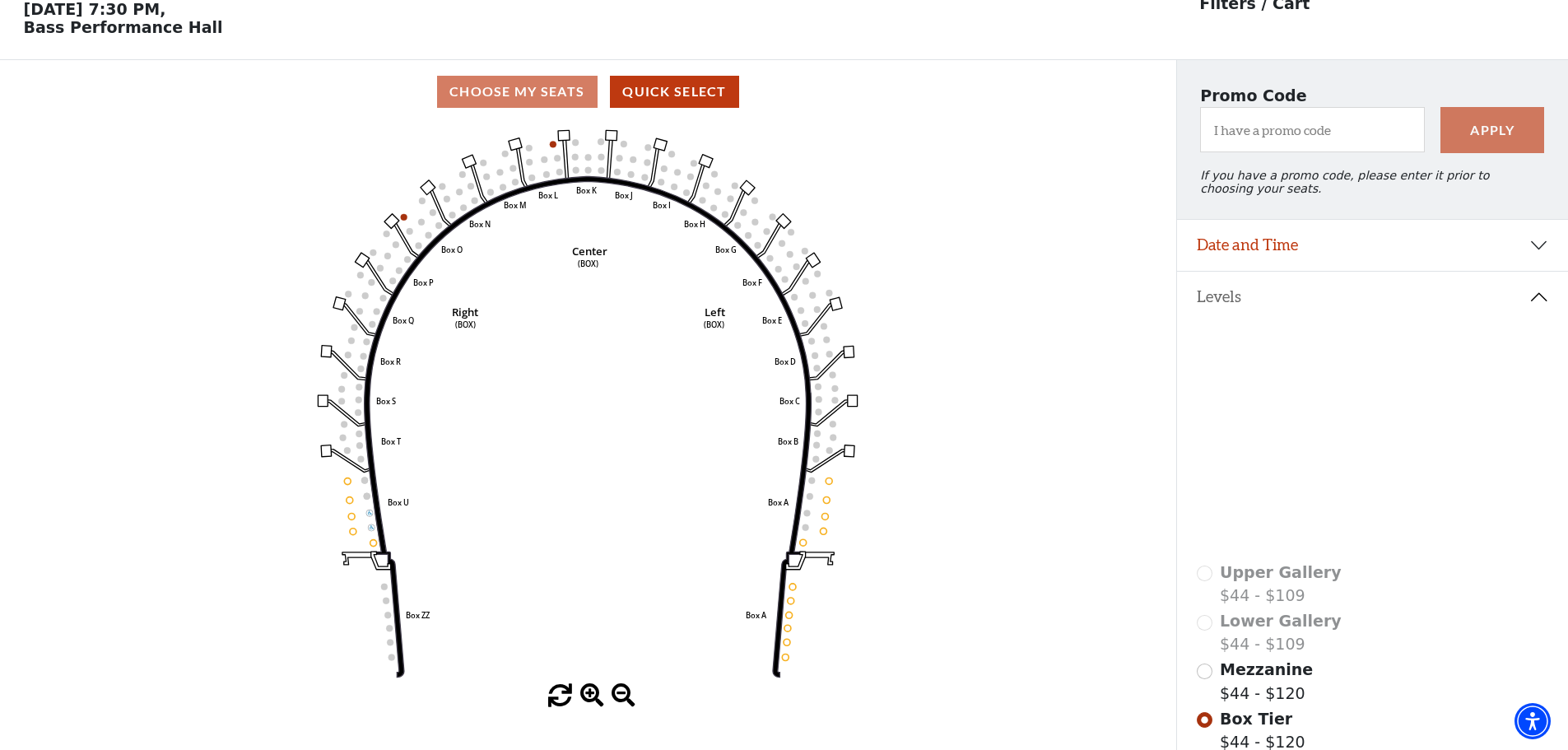
click at [1354, 523] on icon at bounding box center [1413, 509] width 147 height 89
